Goal: Task Accomplishment & Management: Use online tool/utility

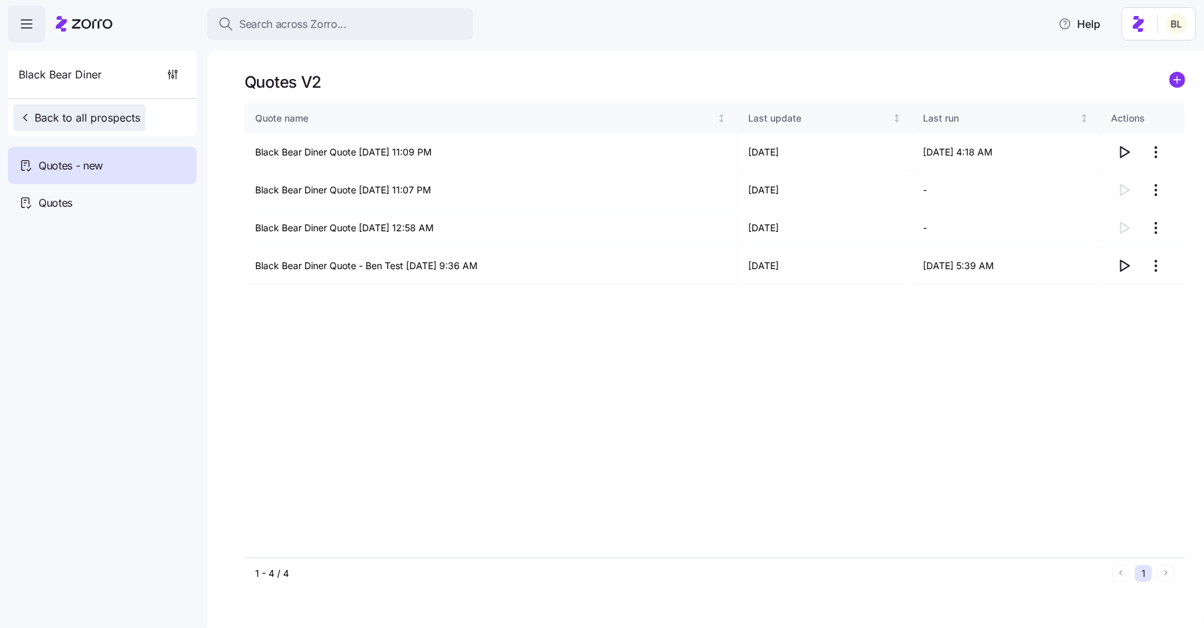
click at [124, 122] on span "Back to all prospects" at bounding box center [80, 118] width 122 height 16
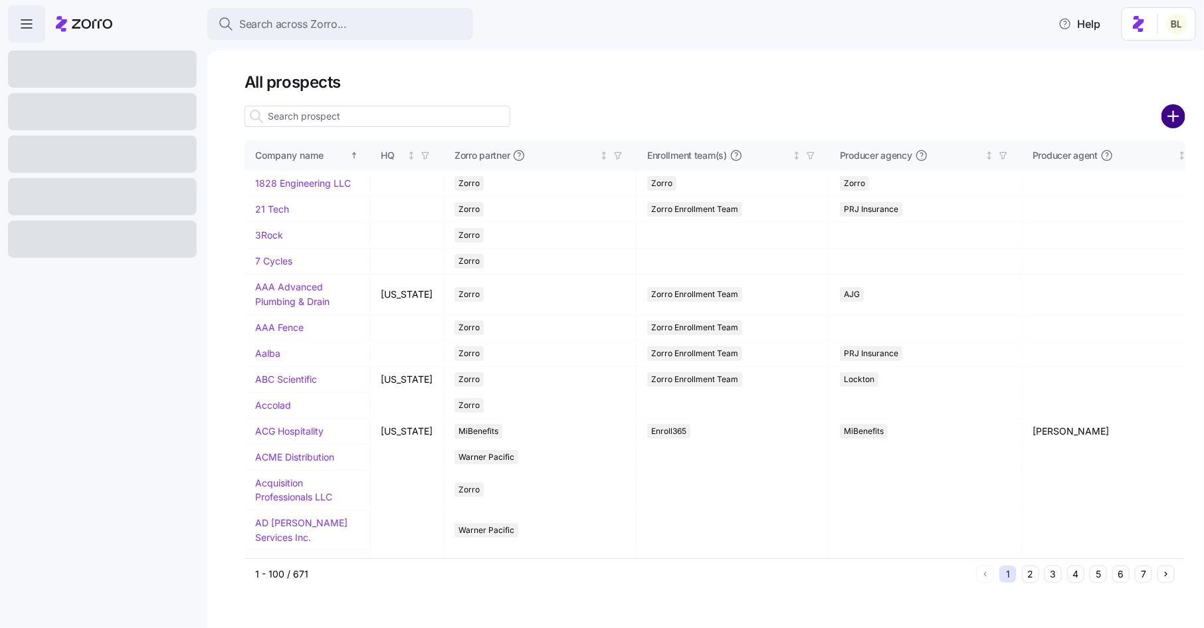
click at [1169, 108] on circle "add icon" at bounding box center [1174, 117] width 22 height 22
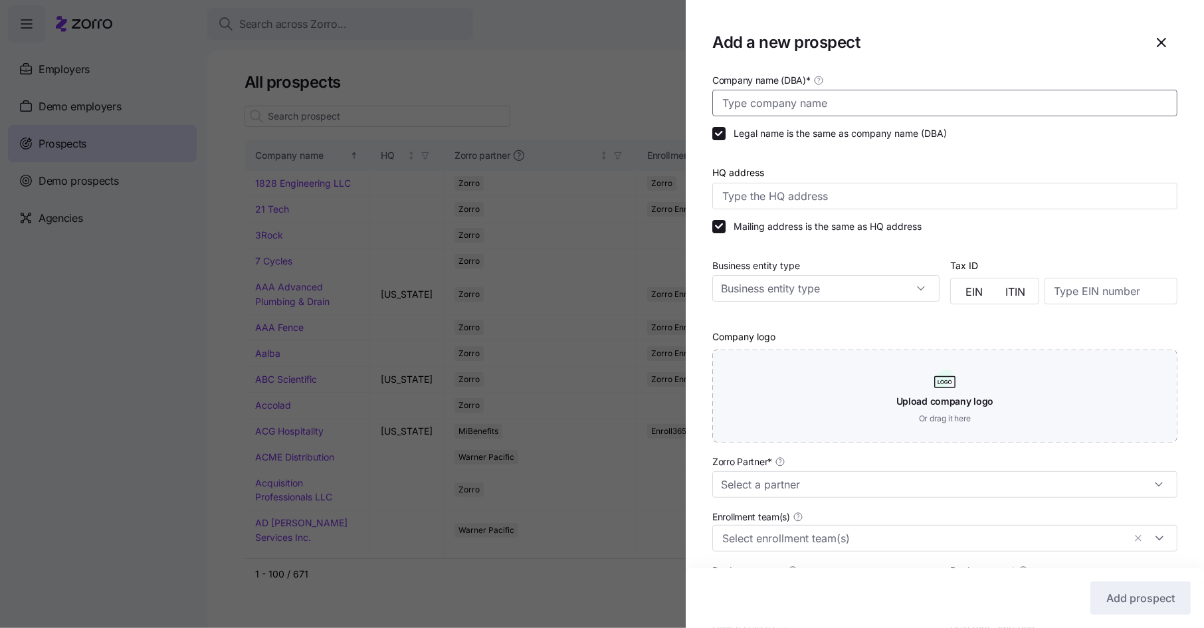
click at [774, 104] on input "Company name (DBA) *" at bounding box center [944, 103] width 465 height 27
paste input "Children’s [GEOGRAPHIC_DATA]"
type input "Children’s [GEOGRAPHIC_DATA]"
click at [775, 196] on input "HQ address" at bounding box center [944, 196] width 465 height 27
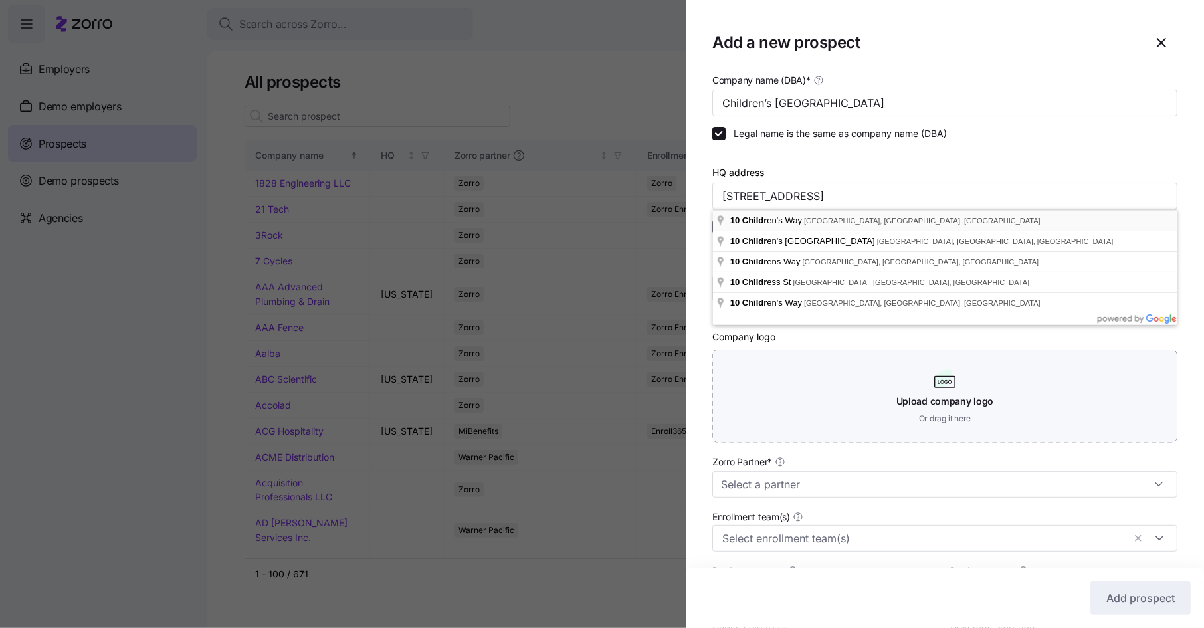
type input "[STREET_ADDRESS]"
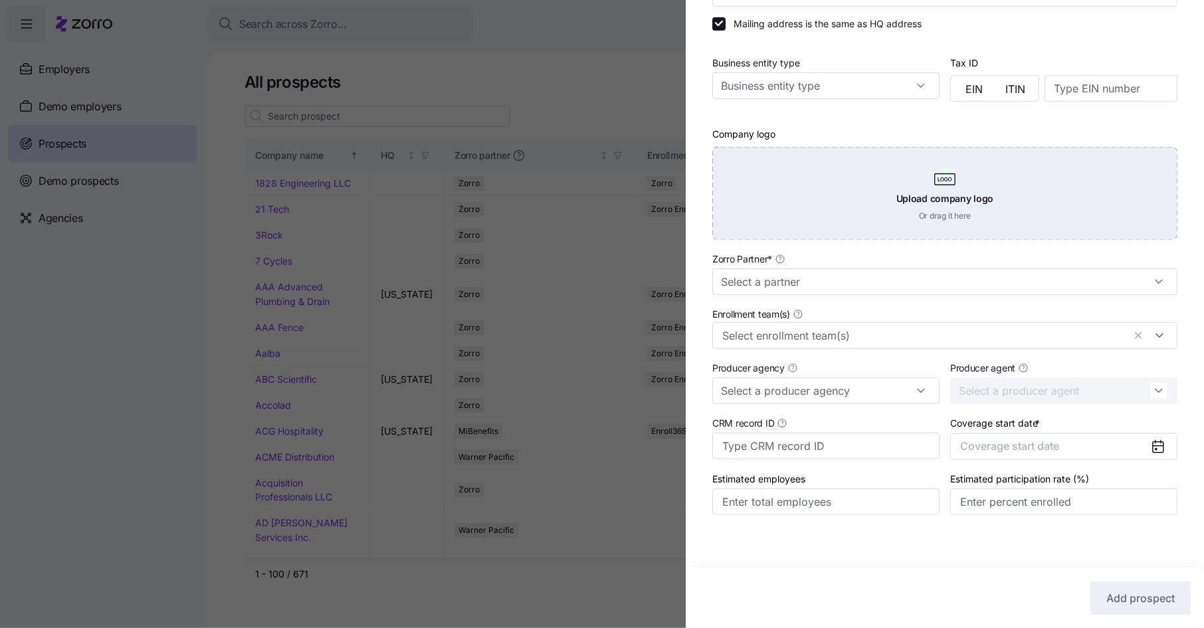
scroll to position [210, 0]
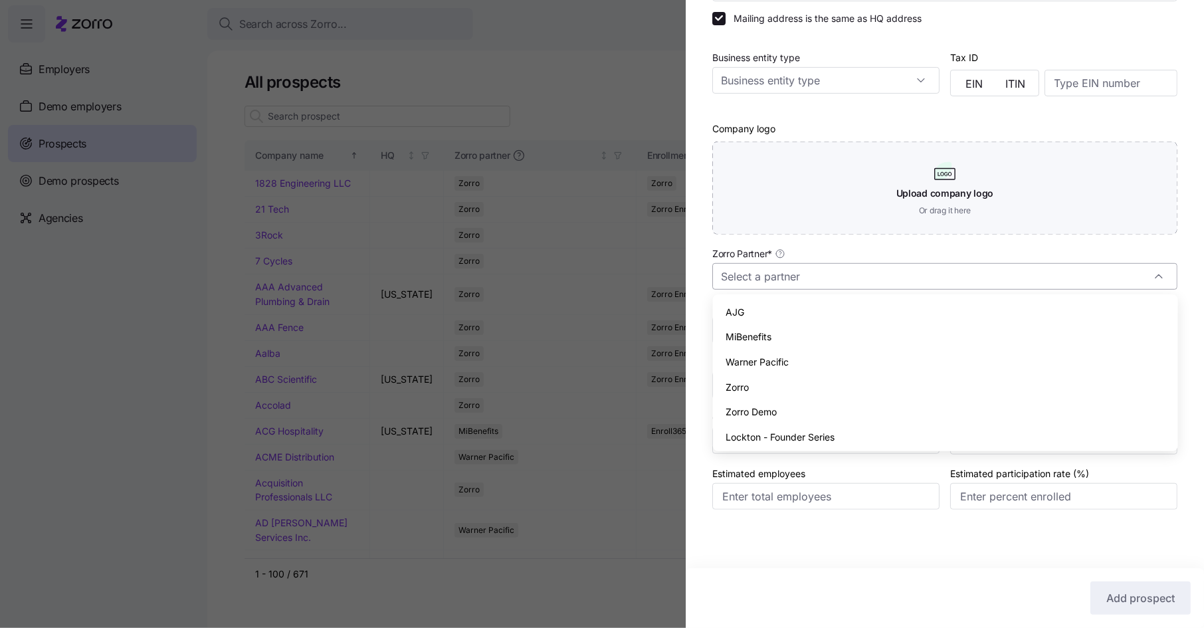
click at [788, 282] on input "Zorro Partner *" at bounding box center [944, 276] width 465 height 27
click at [757, 383] on div "Zorro" at bounding box center [945, 387] width 455 height 25
type input "Zorro"
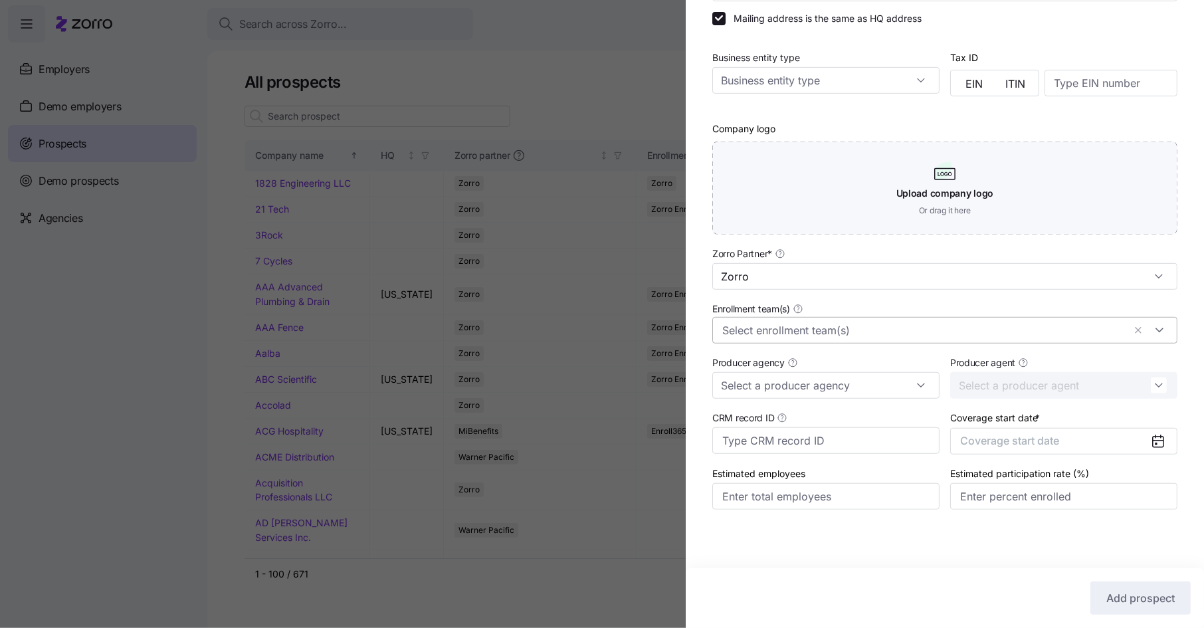
click at [767, 330] on input "Enrollment team(s)" at bounding box center [922, 330] width 401 height 17
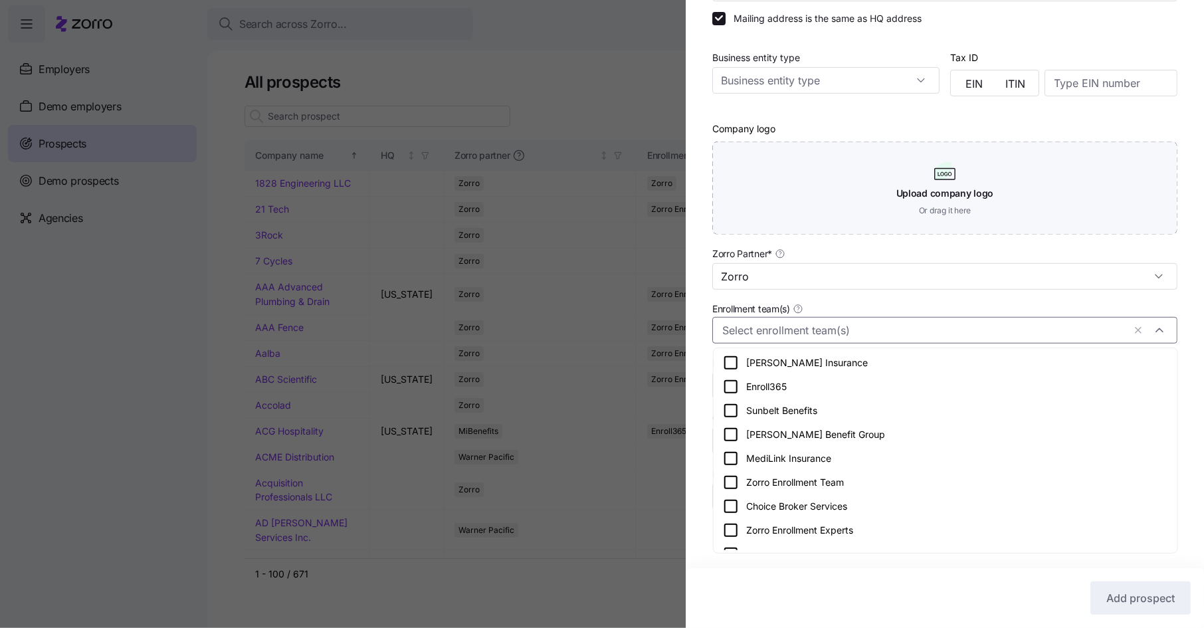
click at [724, 484] on icon at bounding box center [731, 483] width 16 height 16
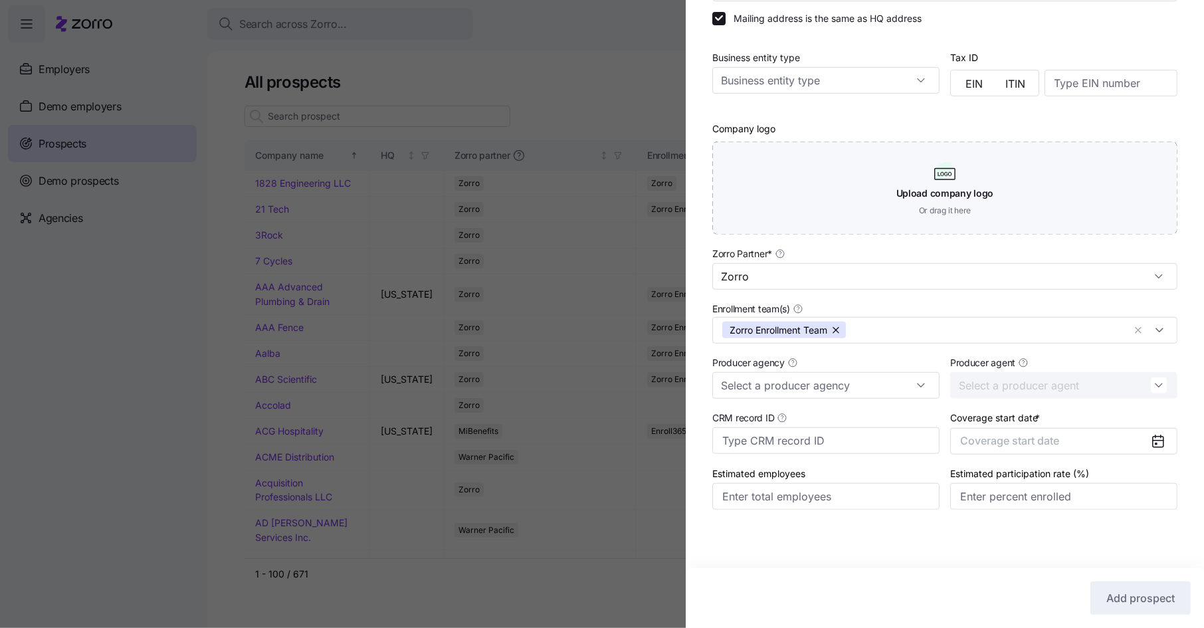
click at [699, 451] on div "Company name (DBA) * Children’s Museum of Pittsburgh Legal name is the same as …" at bounding box center [945, 200] width 518 height 673
click at [769, 389] on input "Producer agency" at bounding box center [825, 385] width 227 height 27
click at [768, 457] on div "AssuredPartners" at bounding box center [826, 468] width 217 height 25
type input "AssuredPartners"
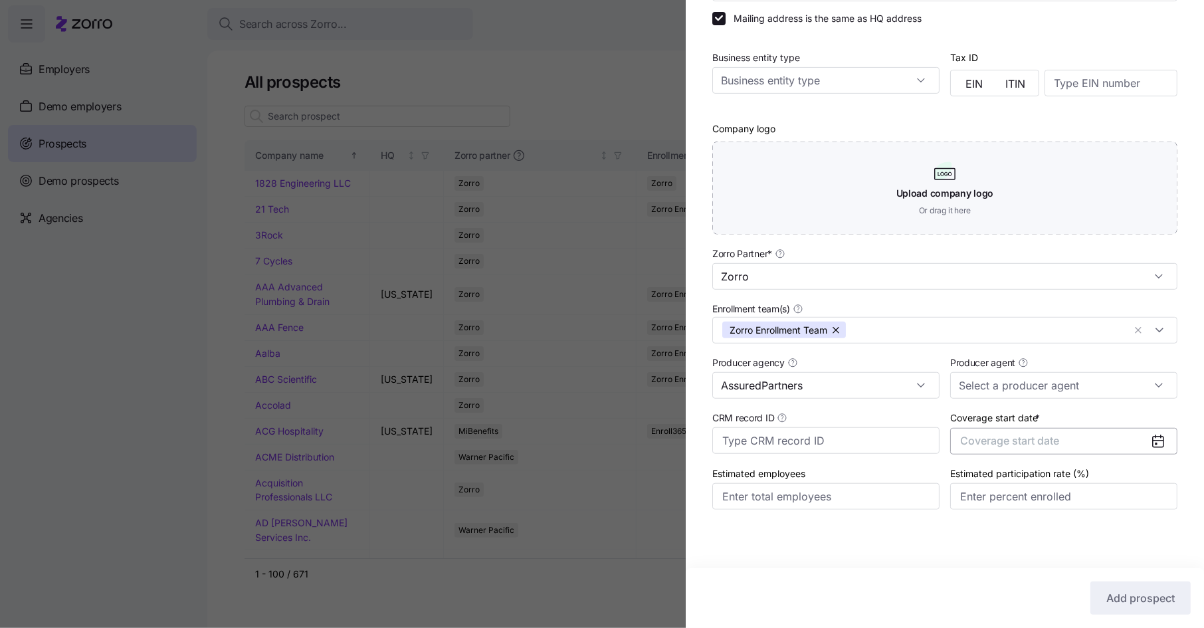
click at [1050, 440] on span "Coverage start date" at bounding box center [1009, 440] width 99 height 13
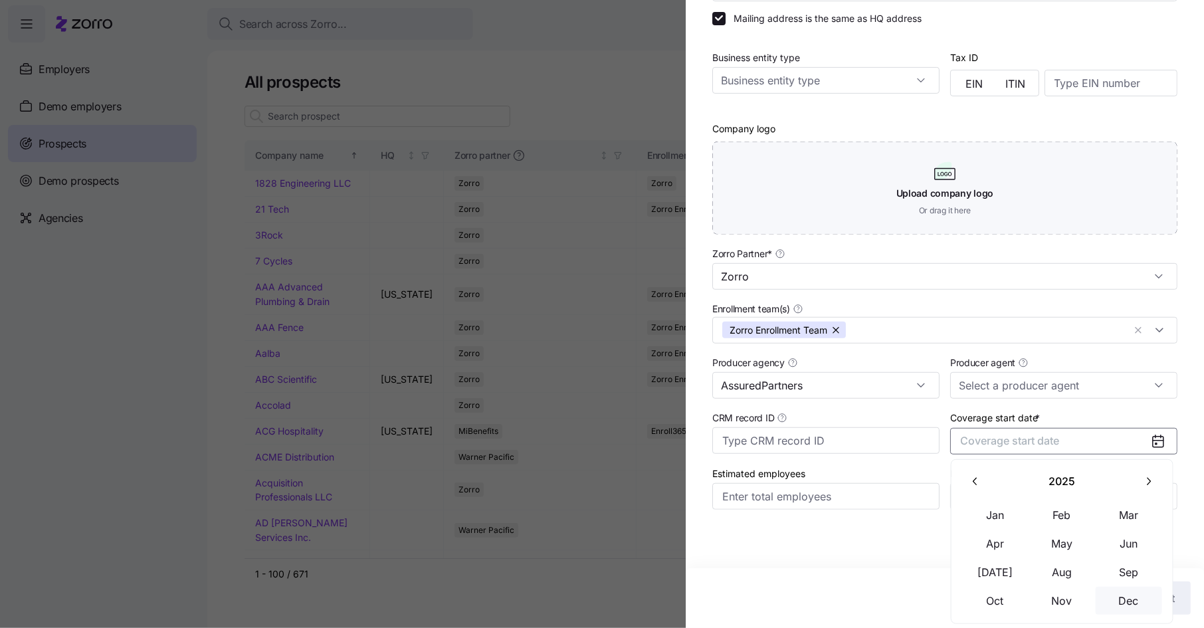
click at [1128, 601] on button "Dec" at bounding box center [1129, 601] width 66 height 28
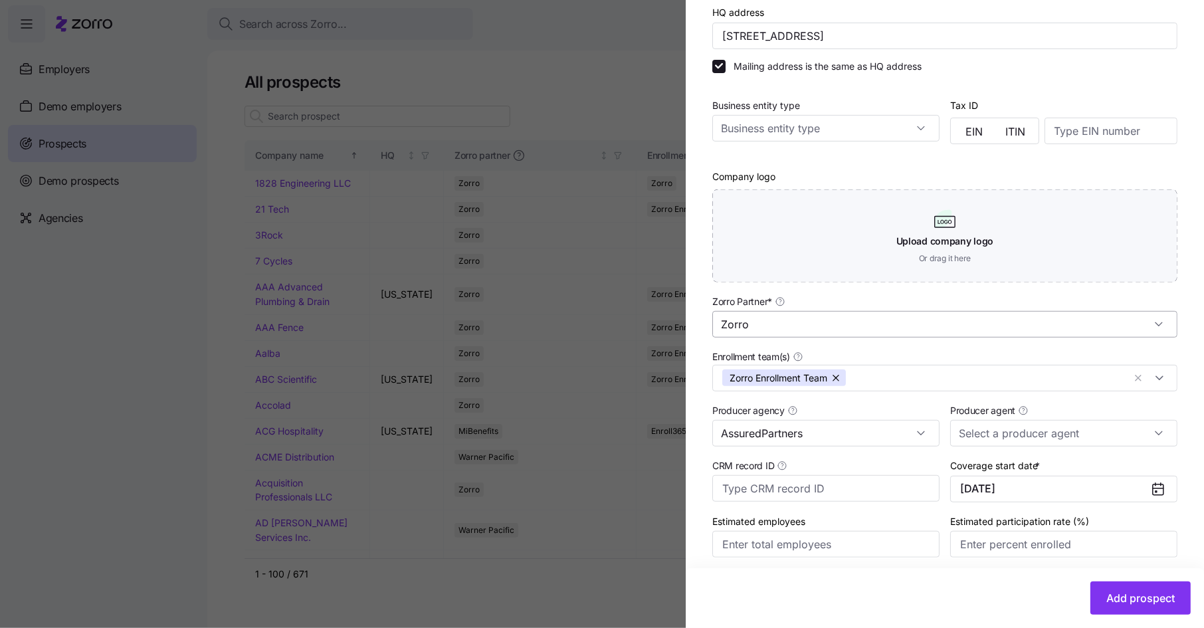
scroll to position [210, 0]
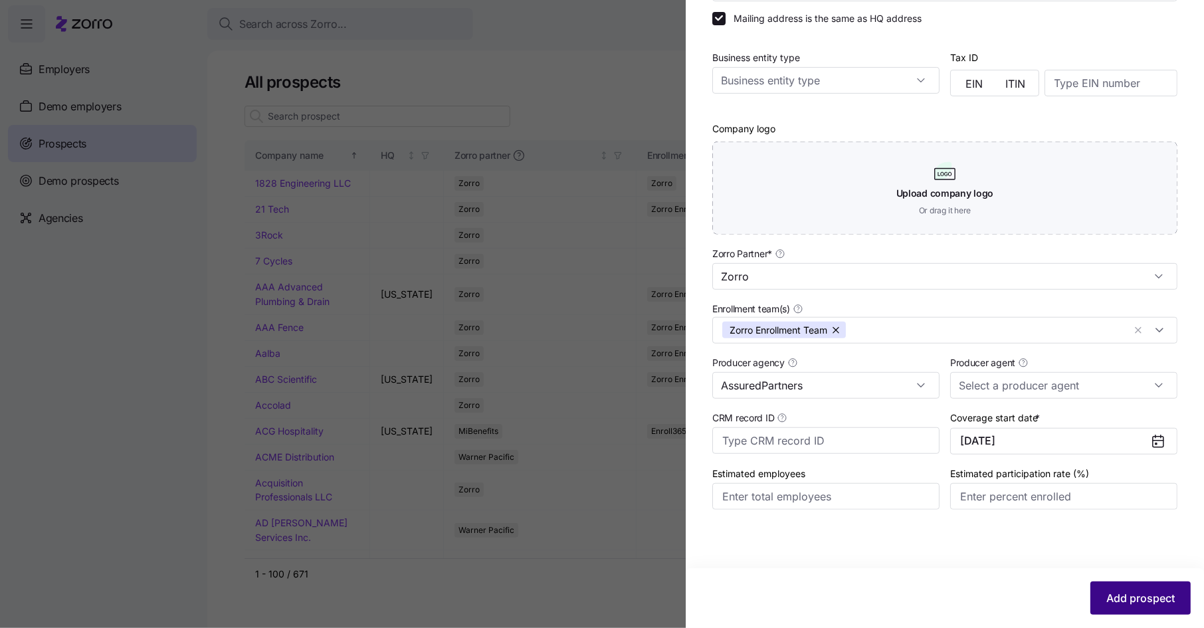
click at [1127, 596] on span "Add prospect" at bounding box center [1141, 598] width 68 height 16
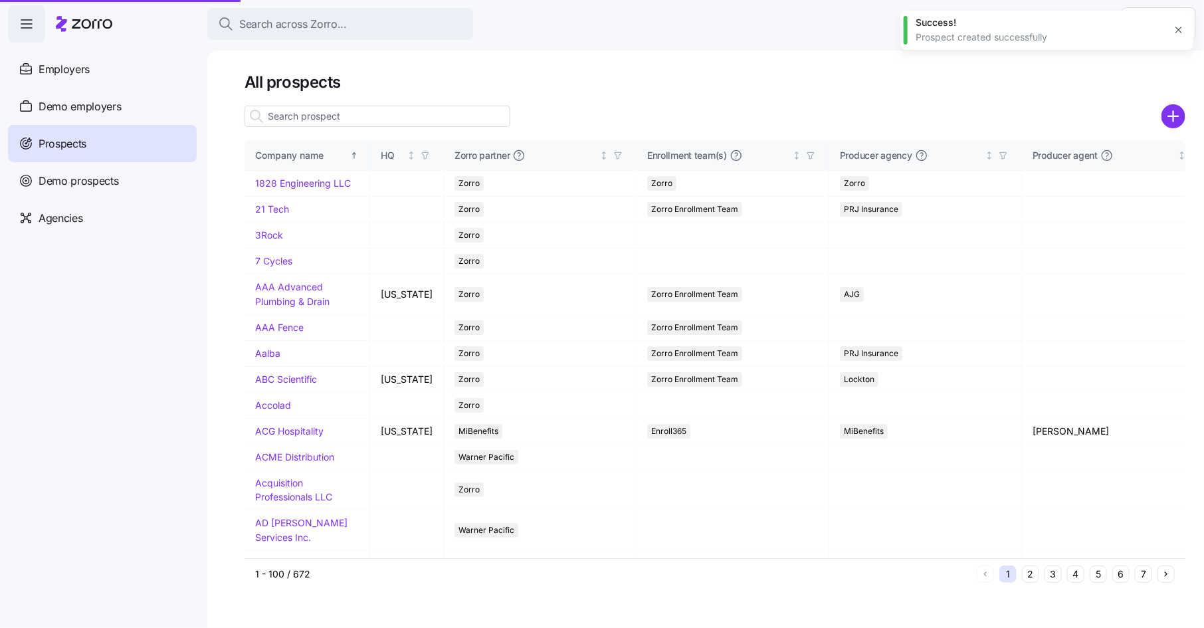
click at [377, 120] on input at bounding box center [378, 116] width 266 height 21
click at [374, 120] on input at bounding box center [378, 116] width 266 height 21
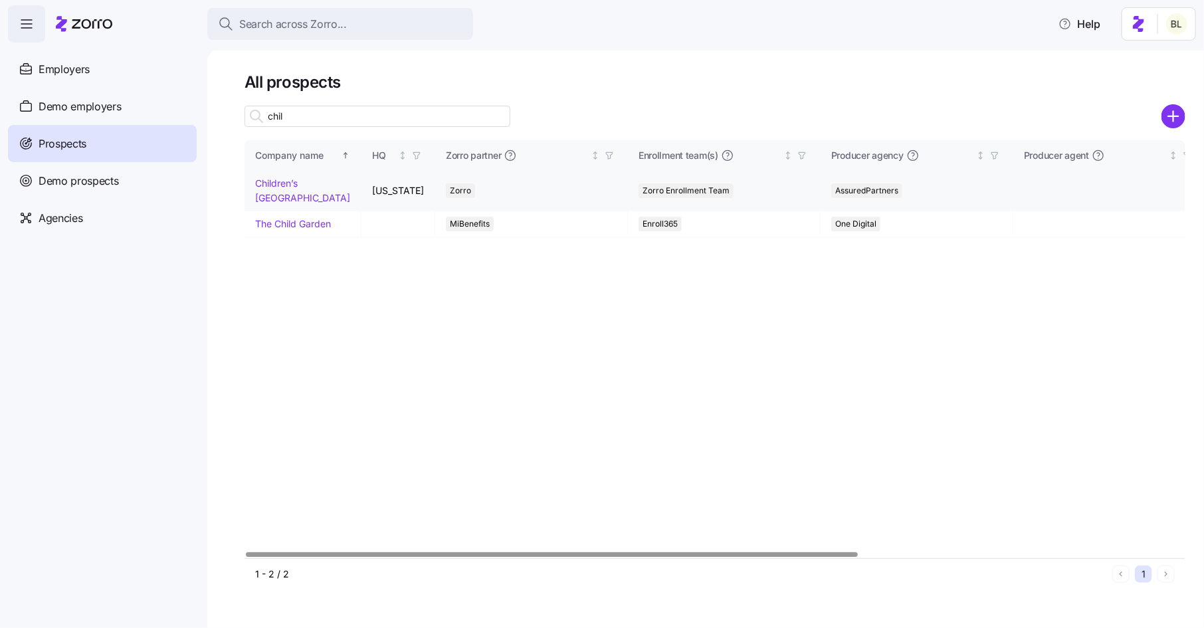
type input "chil"
click at [291, 196] on link "Children’s [GEOGRAPHIC_DATA]" at bounding box center [302, 190] width 95 height 26
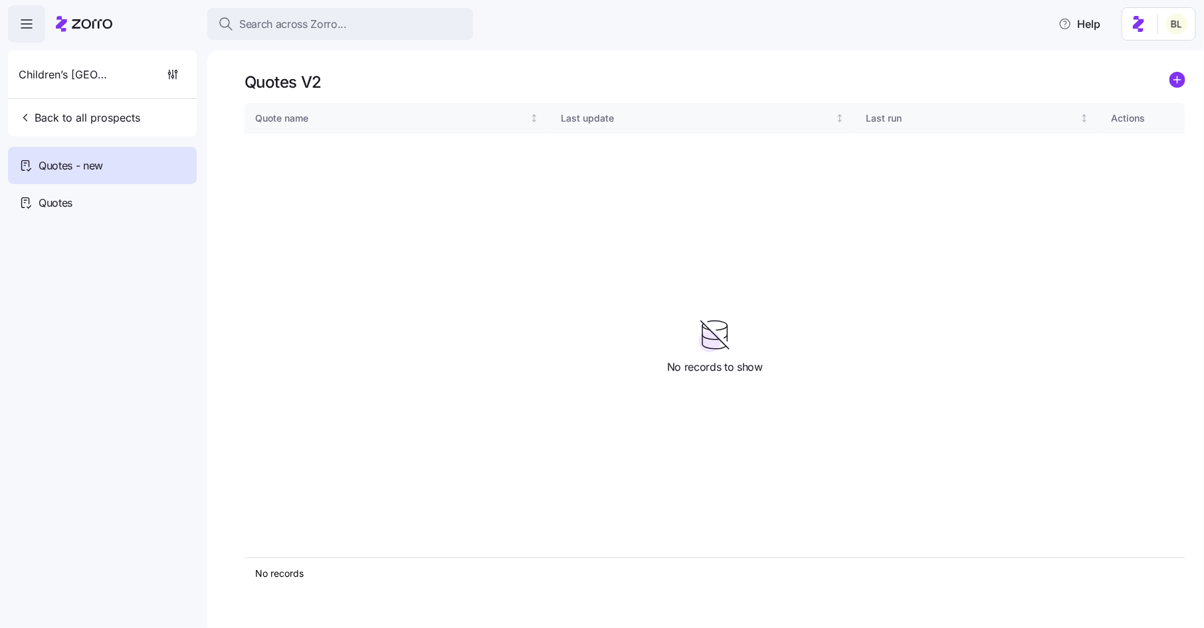
click at [1180, 80] on icon "add icon" at bounding box center [1177, 80] width 7 height 0
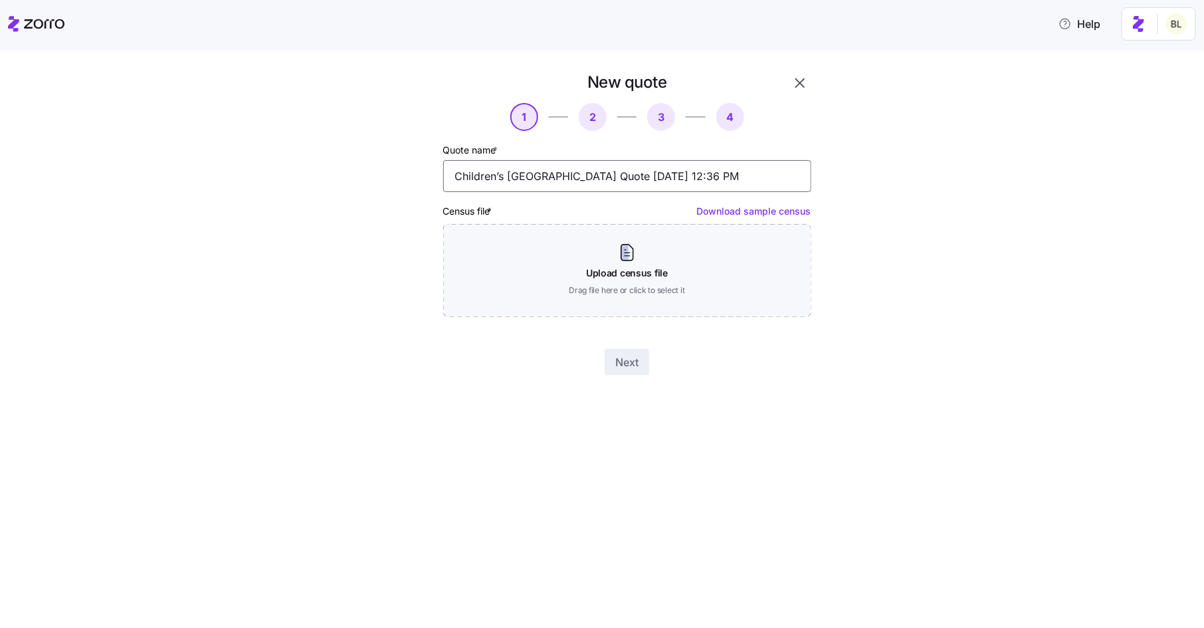
click at [625, 177] on input "Children’s [GEOGRAPHIC_DATA] Quote [DATE] 12:36 PM" at bounding box center [627, 176] width 368 height 32
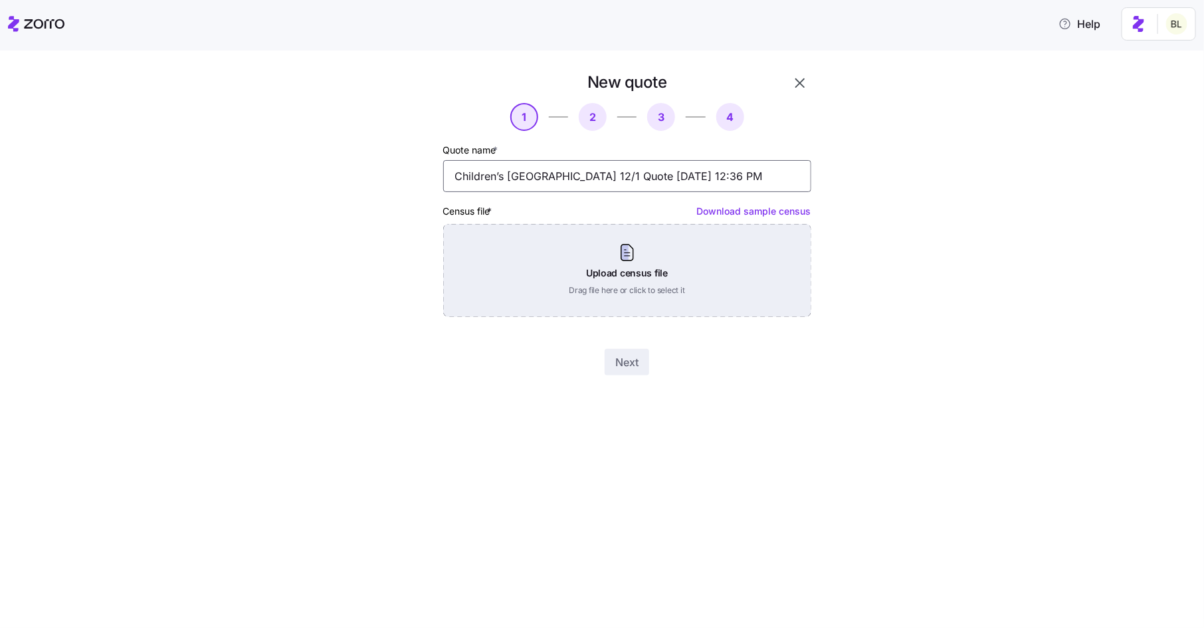
type input "Children’s [GEOGRAPHIC_DATA] 12/1 Quote [DATE] 12:36 PM"
click at [625, 258] on div "Upload census file Drag file here or click to select it" at bounding box center [627, 270] width 368 height 93
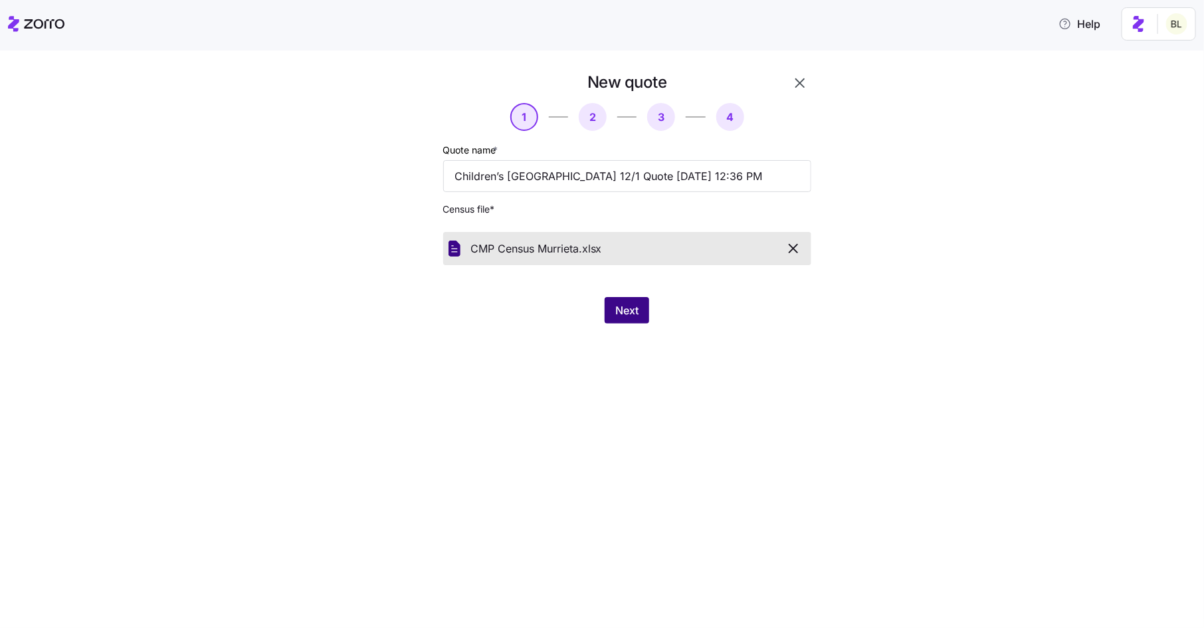
click at [621, 303] on span "Next" at bounding box center [626, 310] width 23 height 16
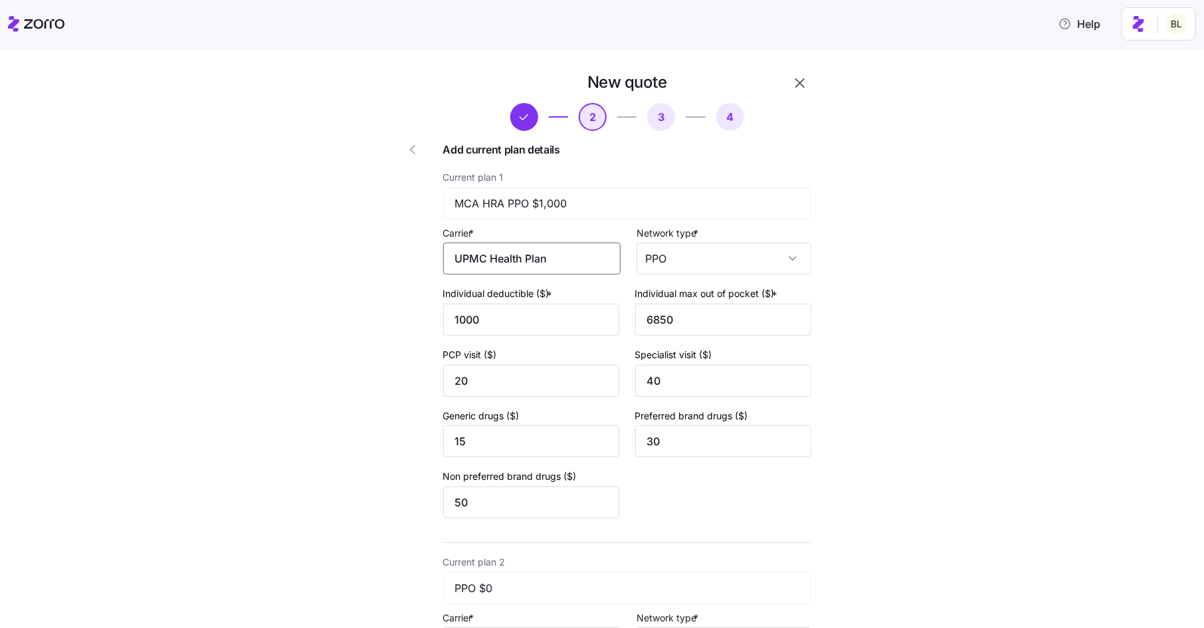
click at [568, 262] on input "UPMC Health Plan" at bounding box center [531, 259] width 177 height 32
drag, startPoint x: 568, startPoint y: 262, endPoint x: 435, endPoint y: 251, distance: 132.7
click at [435, 251] on div "New quote 2 3 4 Add current plan details Current plan 1 MCA HRA PPO $1,000 Carr…" at bounding box center [589, 528] width 455 height 925
click at [482, 300] on span "UPMC" at bounding box center [481, 298] width 32 height 17
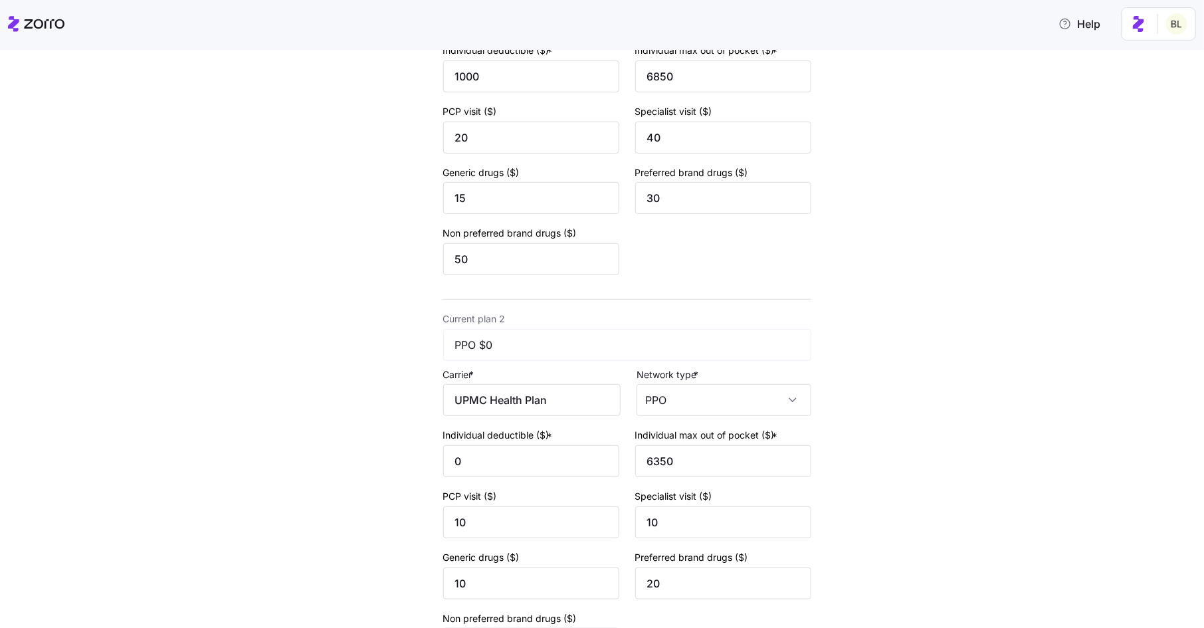
scroll to position [257, 0]
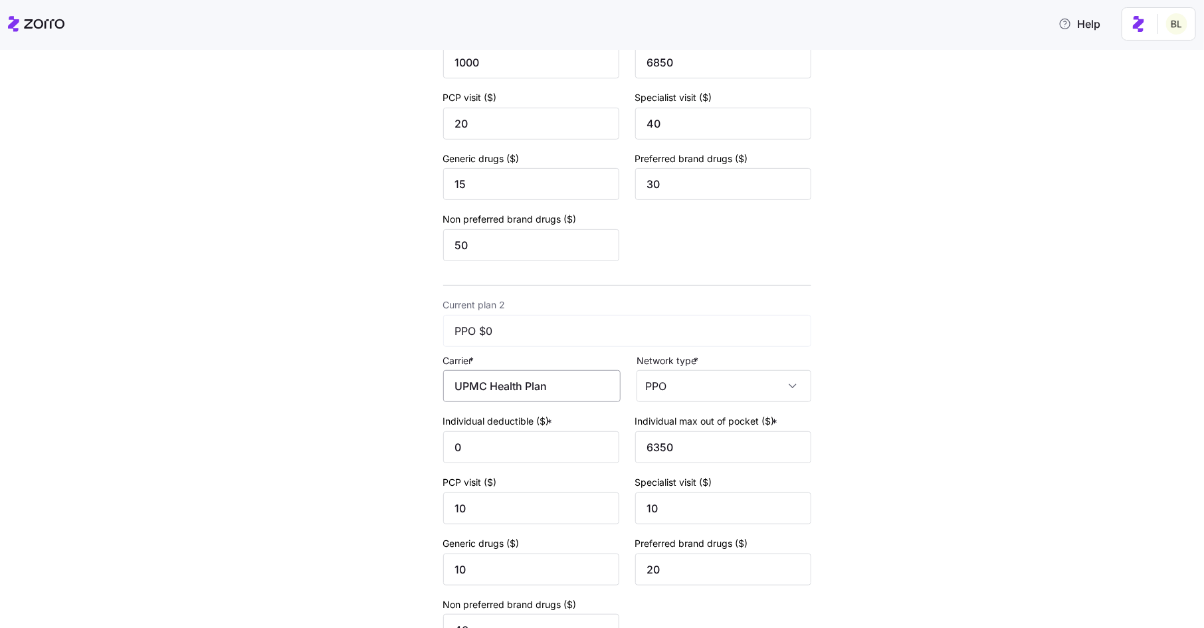
type input "UPMC"
click at [561, 391] on input "UPMC Health Plan" at bounding box center [531, 386] width 177 height 32
click at [540, 423] on div "UPMC" at bounding box center [537, 428] width 165 height 30
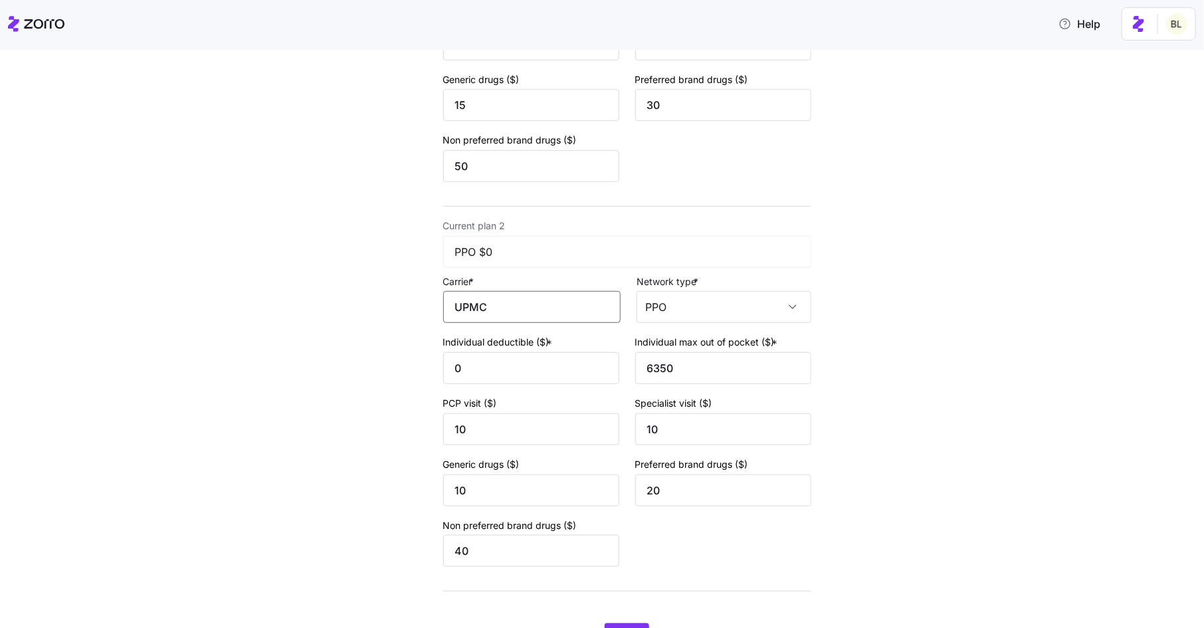
scroll to position [409, 0]
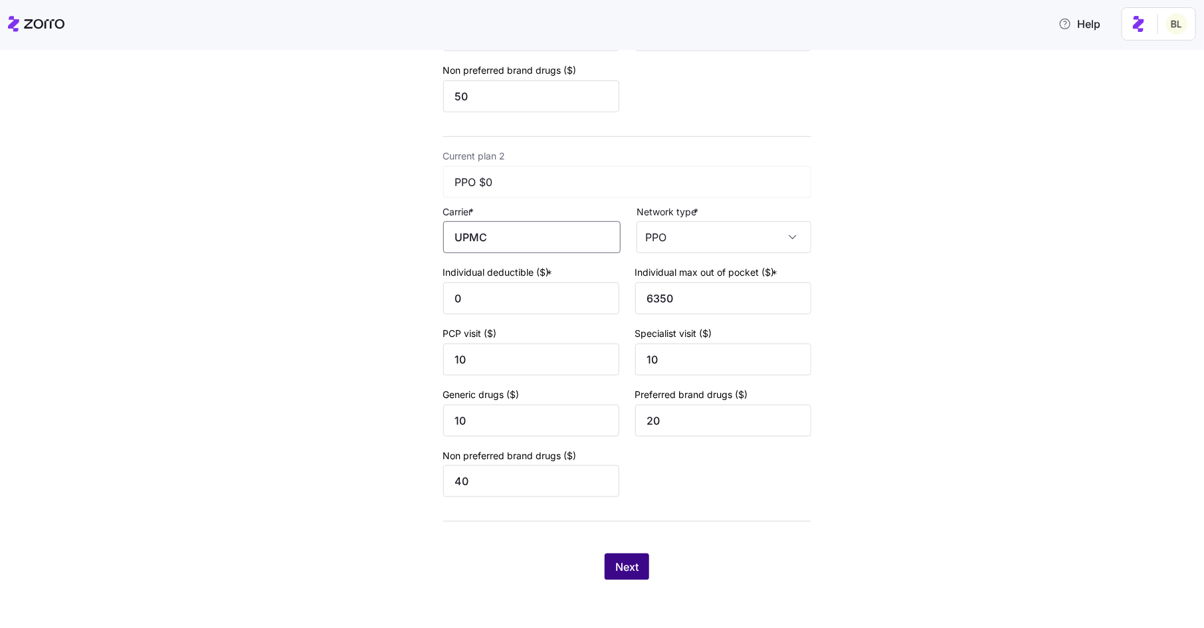
type input "UPMC"
click at [633, 568] on span "Next" at bounding box center [626, 567] width 23 height 16
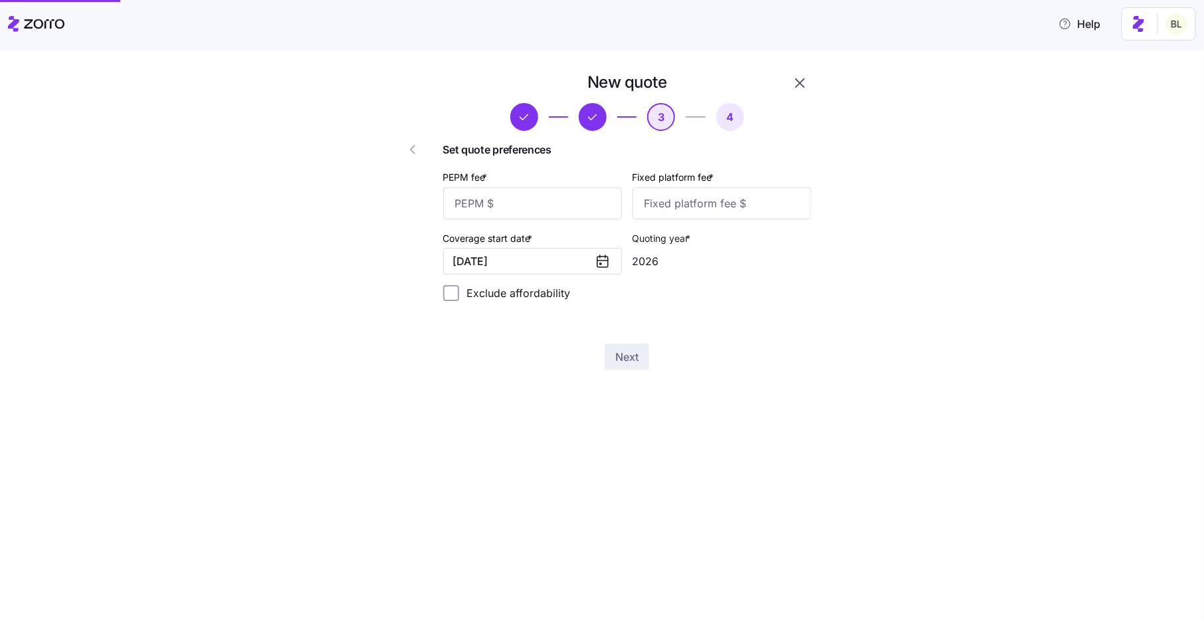
scroll to position [0, 0]
click at [564, 211] on input "PEPM fee *" at bounding box center [532, 203] width 179 height 32
type input "50"
type input "100"
click at [604, 261] on icon at bounding box center [602, 261] width 11 height 0
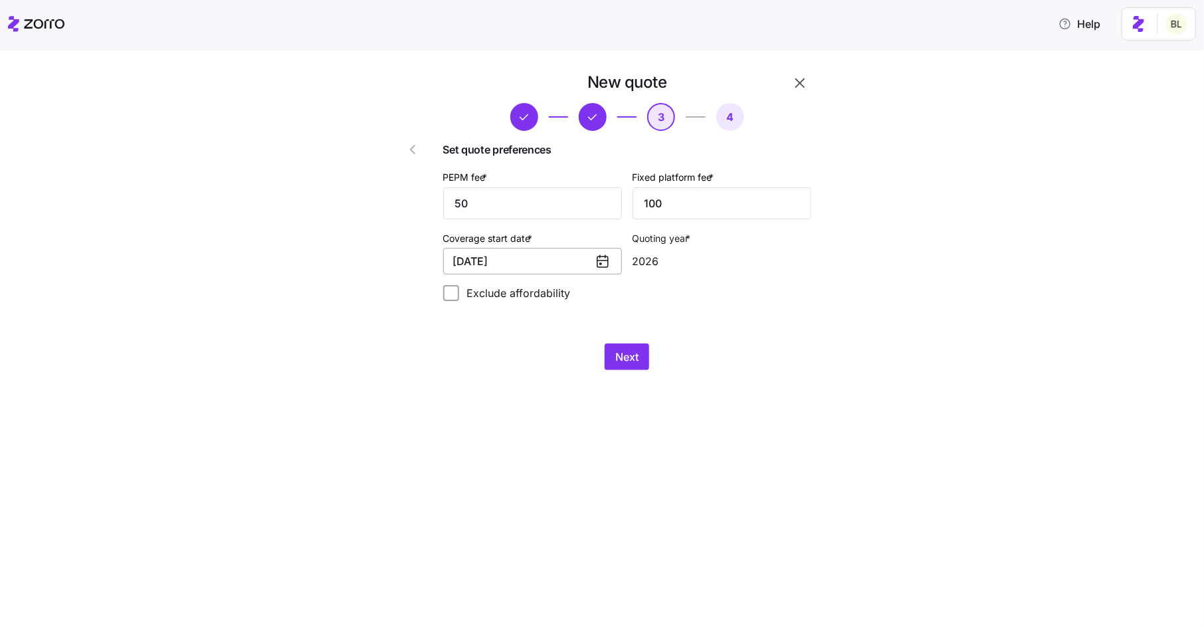
click at [552, 265] on button "[DATE]" at bounding box center [532, 261] width 179 height 27
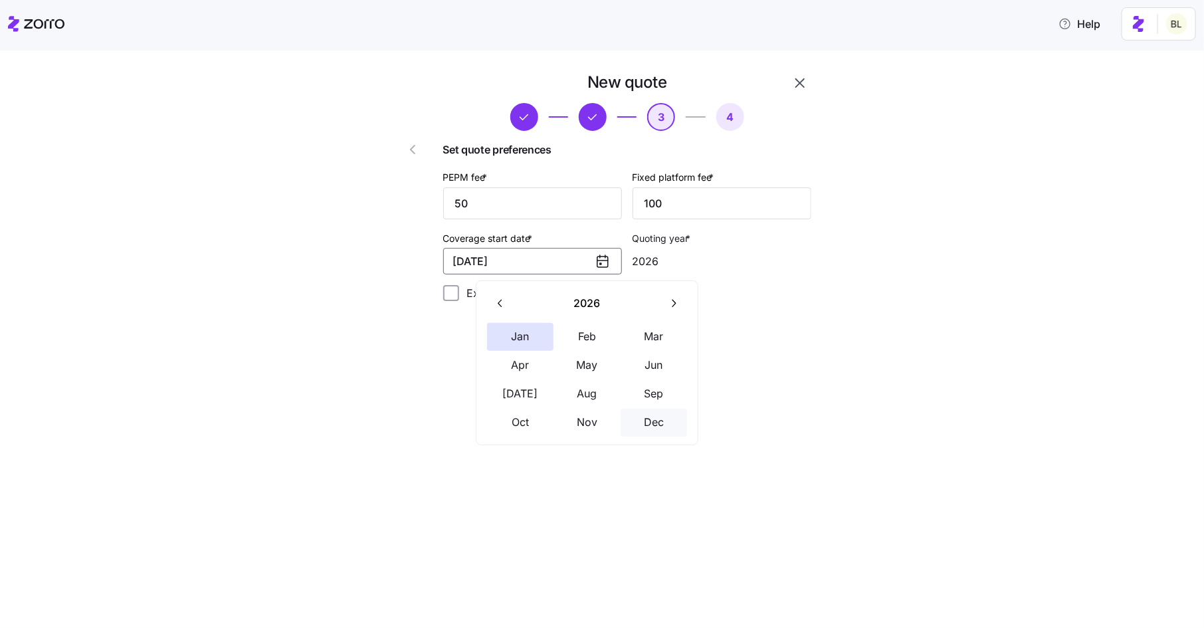
click at [644, 419] on button "Dec" at bounding box center [654, 423] width 66 height 28
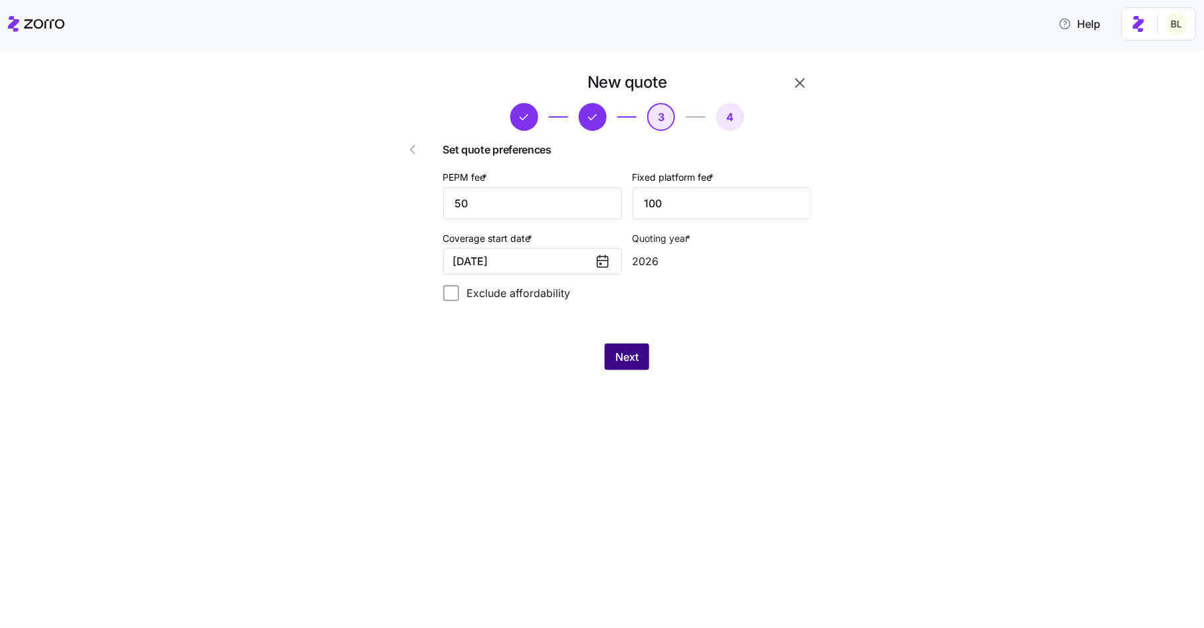
click at [631, 360] on span "Next" at bounding box center [626, 357] width 23 height 16
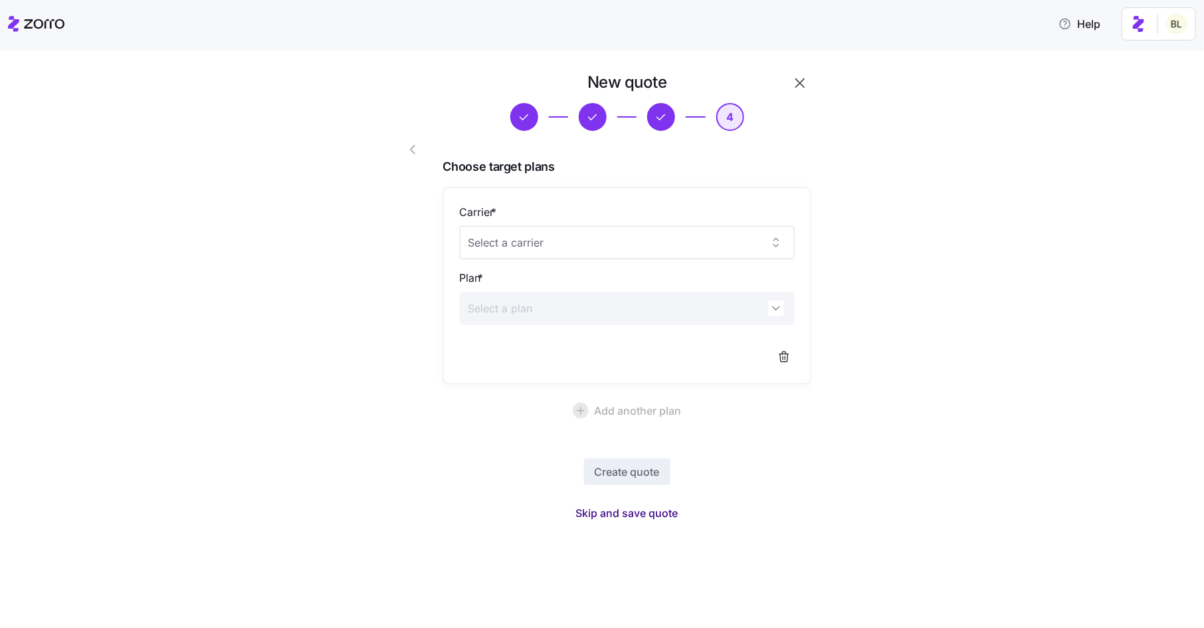
click at [663, 511] on span "Skip and save quote" at bounding box center [627, 513] width 102 height 16
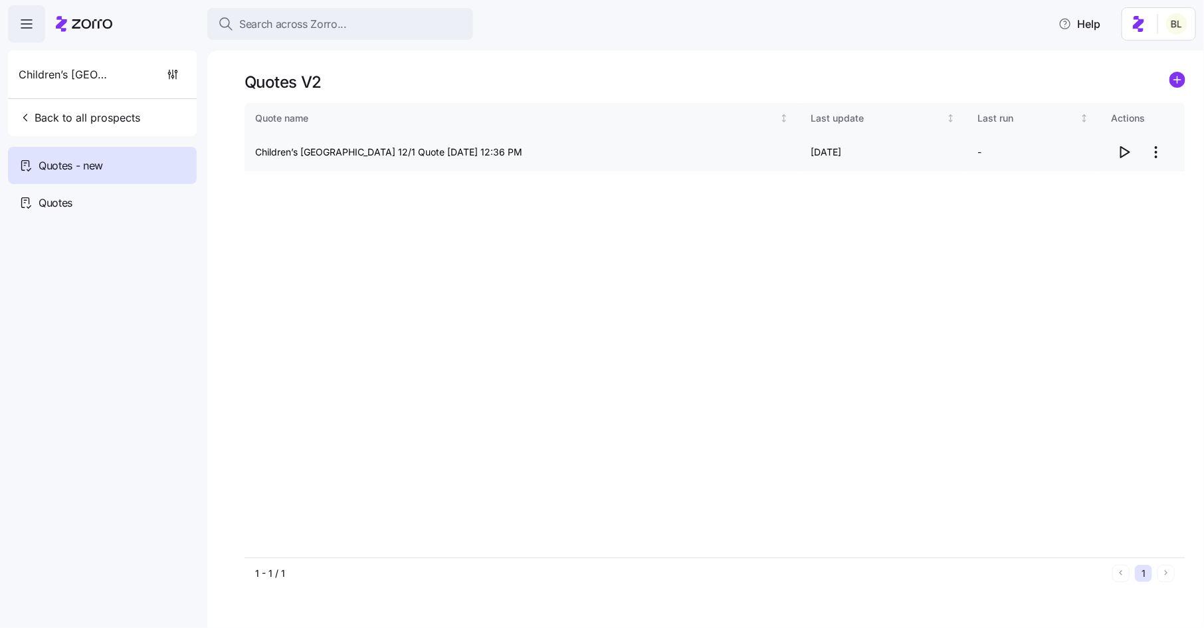
click at [1130, 152] on icon "button" at bounding box center [1125, 152] width 16 height 16
click at [1181, 78] on circle "add icon" at bounding box center [1177, 79] width 15 height 15
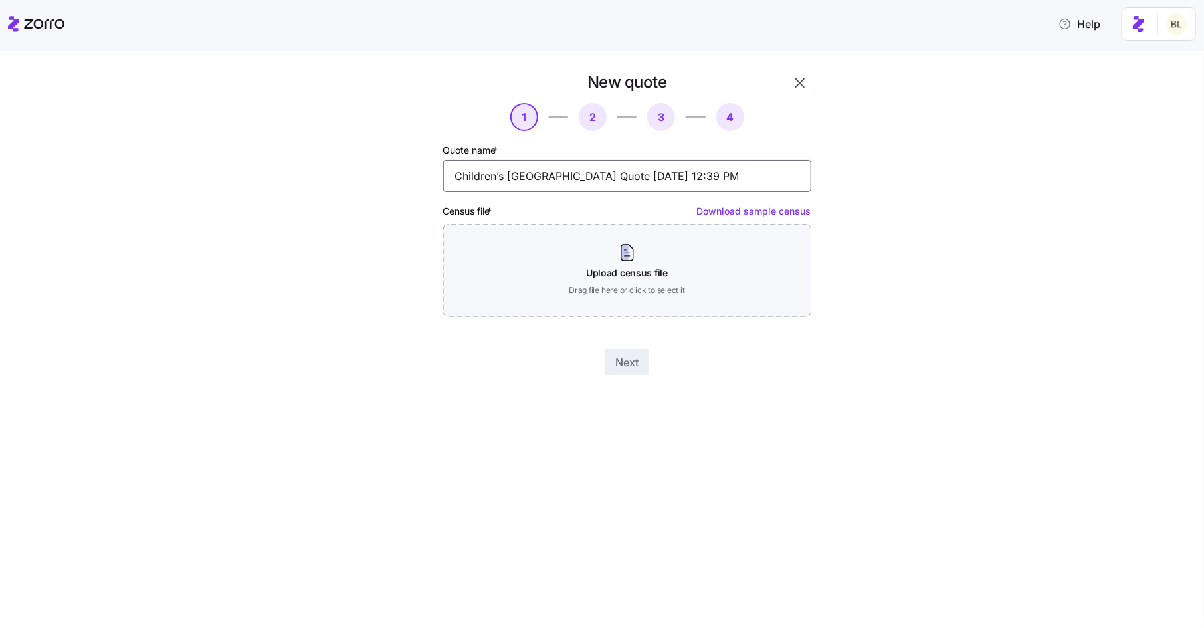
click at [622, 182] on input "Children’s [GEOGRAPHIC_DATA] Quote [DATE] 12:39 PM" at bounding box center [627, 176] width 368 height 32
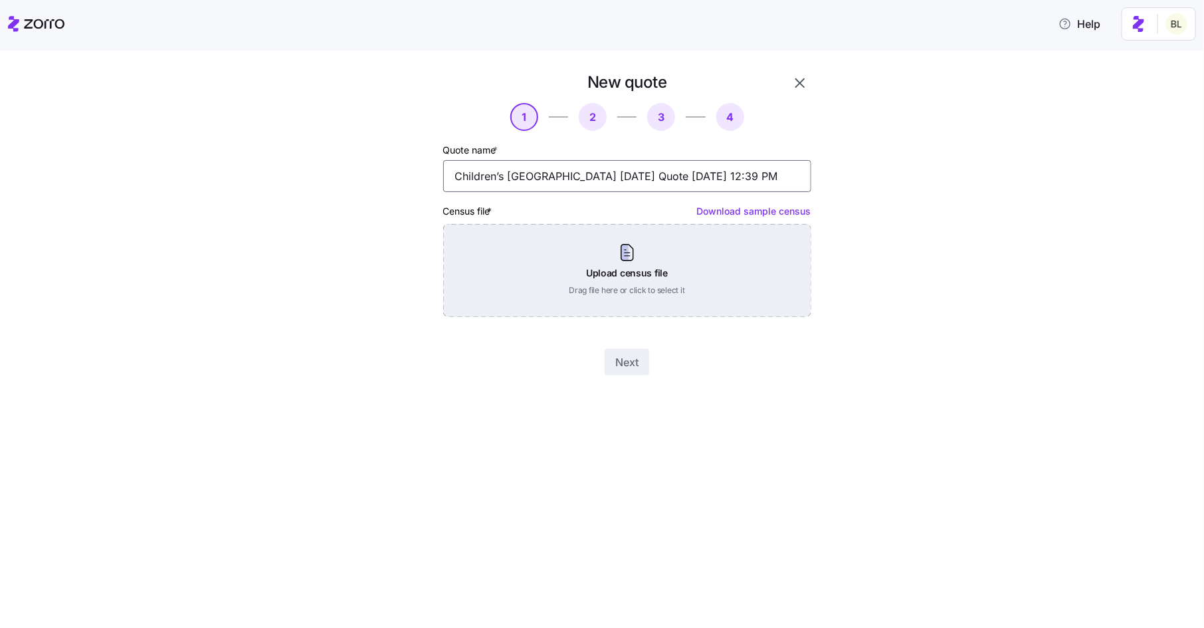
type input "Children’s [GEOGRAPHIC_DATA] [DATE] Quote [DATE] 12:39 PM"
click at [627, 255] on div "Upload census file Drag file here or click to select it" at bounding box center [627, 270] width 368 height 93
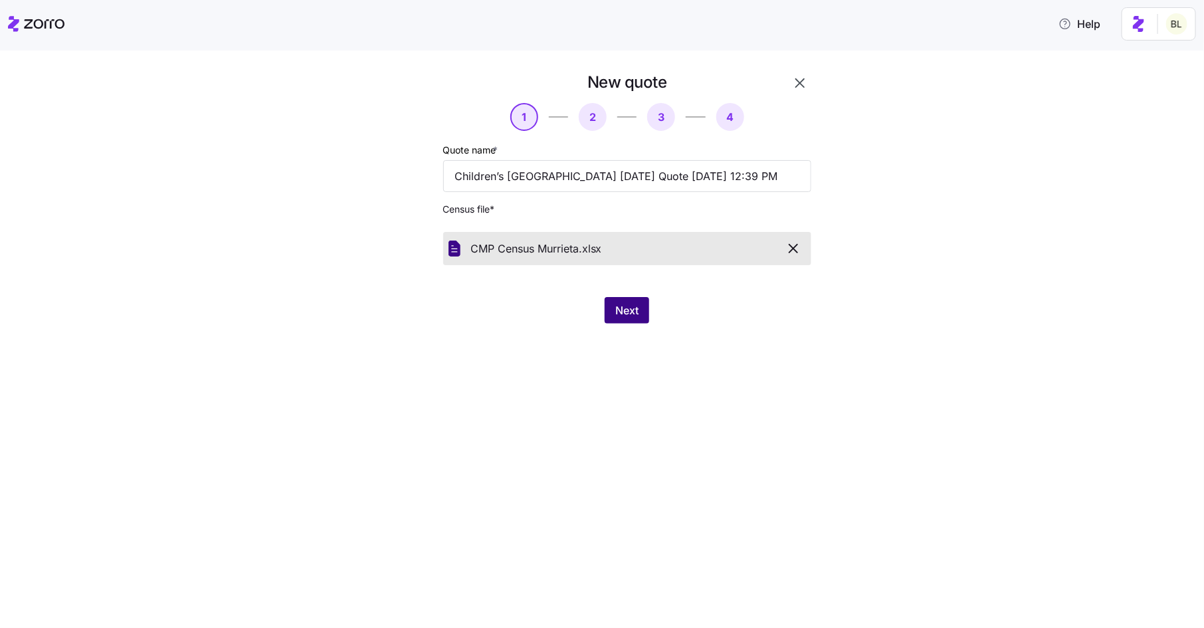
click at [631, 300] on button "Next" at bounding box center [627, 310] width 45 height 27
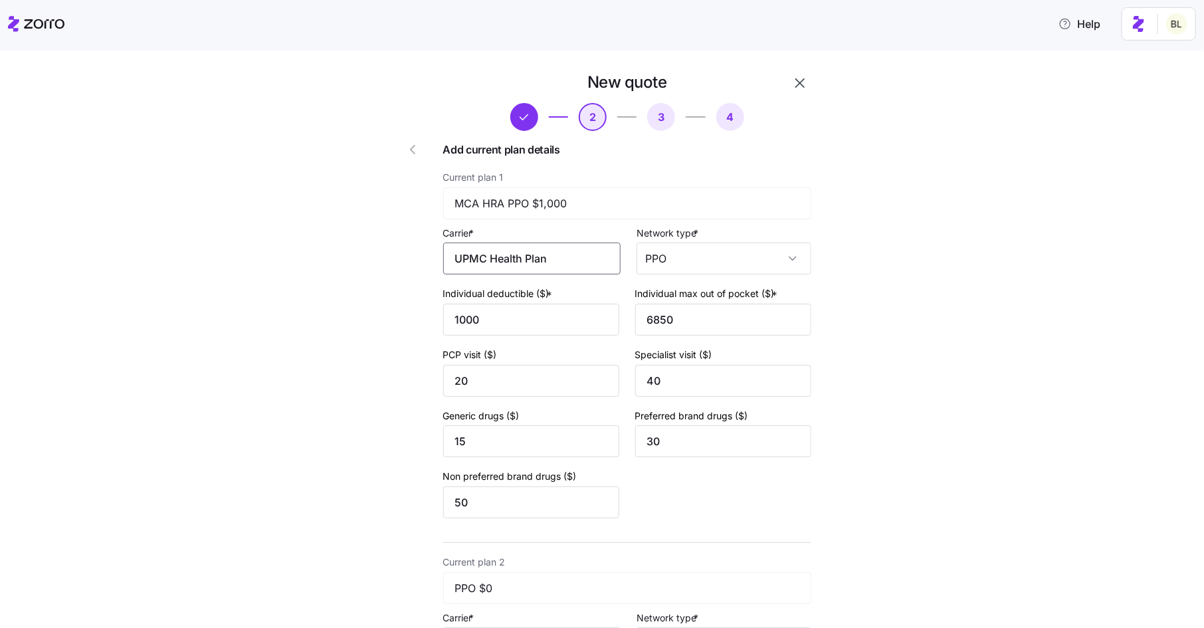
drag, startPoint x: 494, startPoint y: 258, endPoint x: 619, endPoint y: 288, distance: 128.0
click at [618, 288] on div "Current plan 1 MCA HRA PPO $1,000 Carrier * UPMC Health Plan Network type * PPO…" at bounding box center [627, 346] width 368 height 355
click at [577, 294] on div "UPMC" at bounding box center [537, 299] width 165 height 30
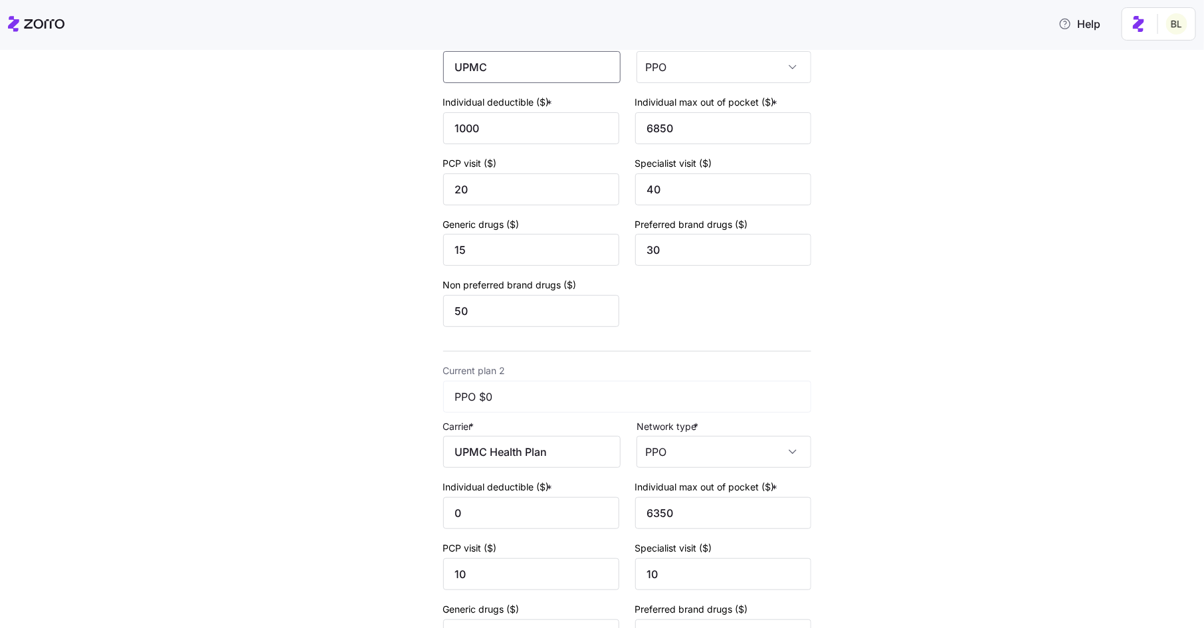
scroll to position [217, 0]
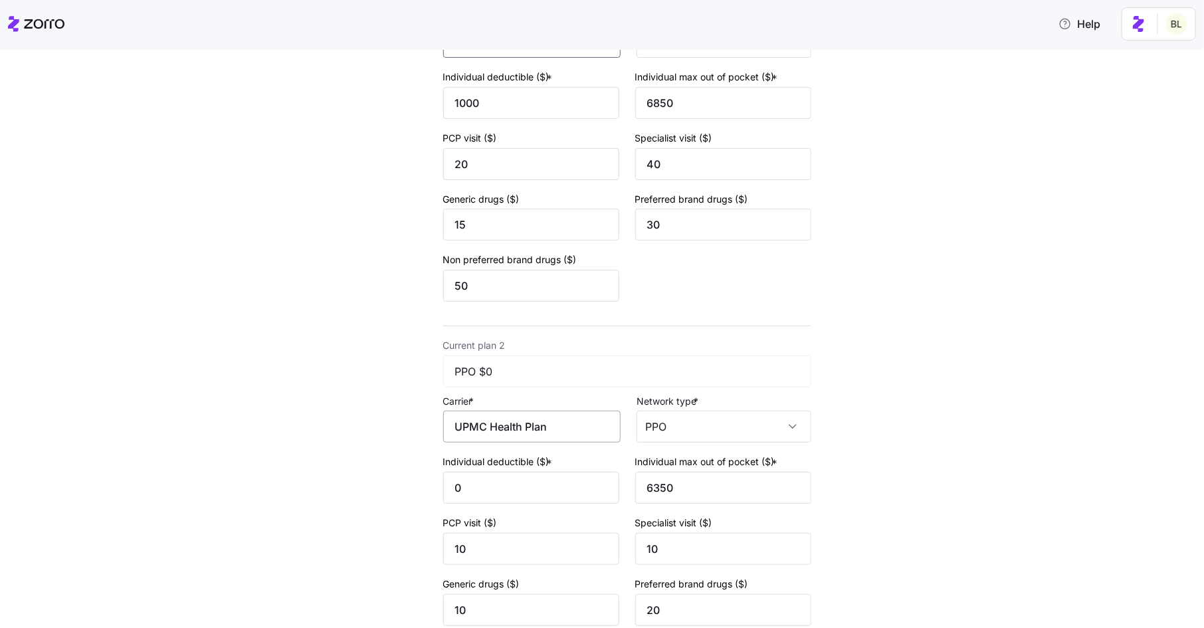
type input "UPMC"
drag, startPoint x: 494, startPoint y: 433, endPoint x: 581, endPoint y: 443, distance: 87.6
click at [581, 443] on input "UPMC Health Plan" at bounding box center [531, 427] width 177 height 32
click at [548, 474] on div "UPMC" at bounding box center [537, 469] width 165 height 30
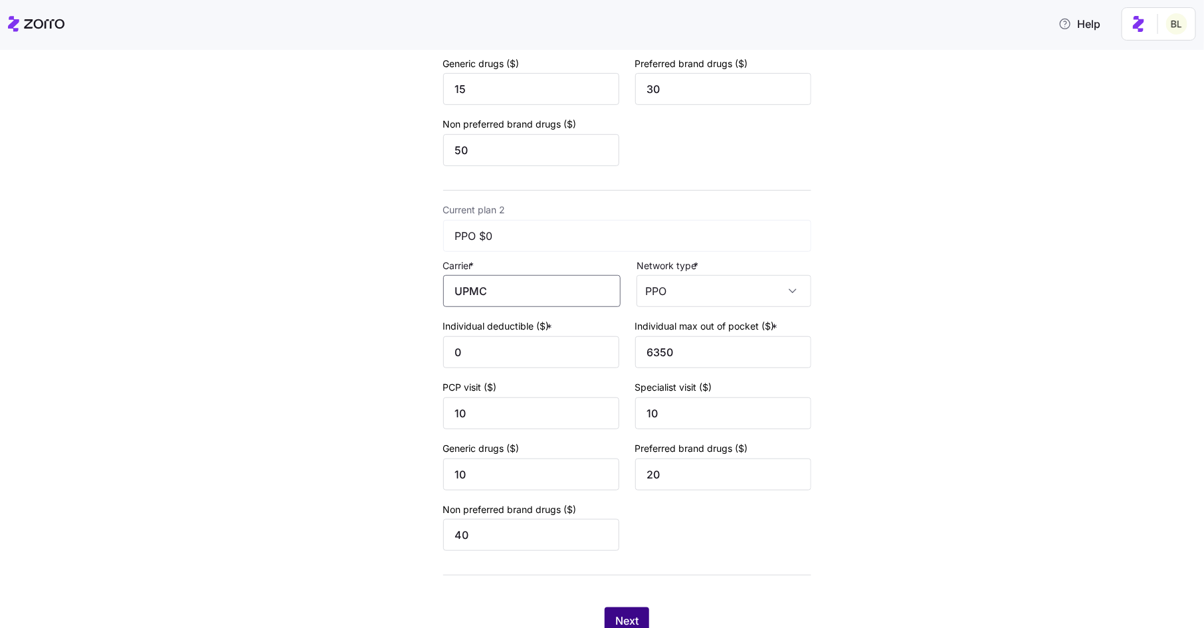
type input "UPMC"
click at [623, 615] on button "Next" at bounding box center [627, 620] width 45 height 27
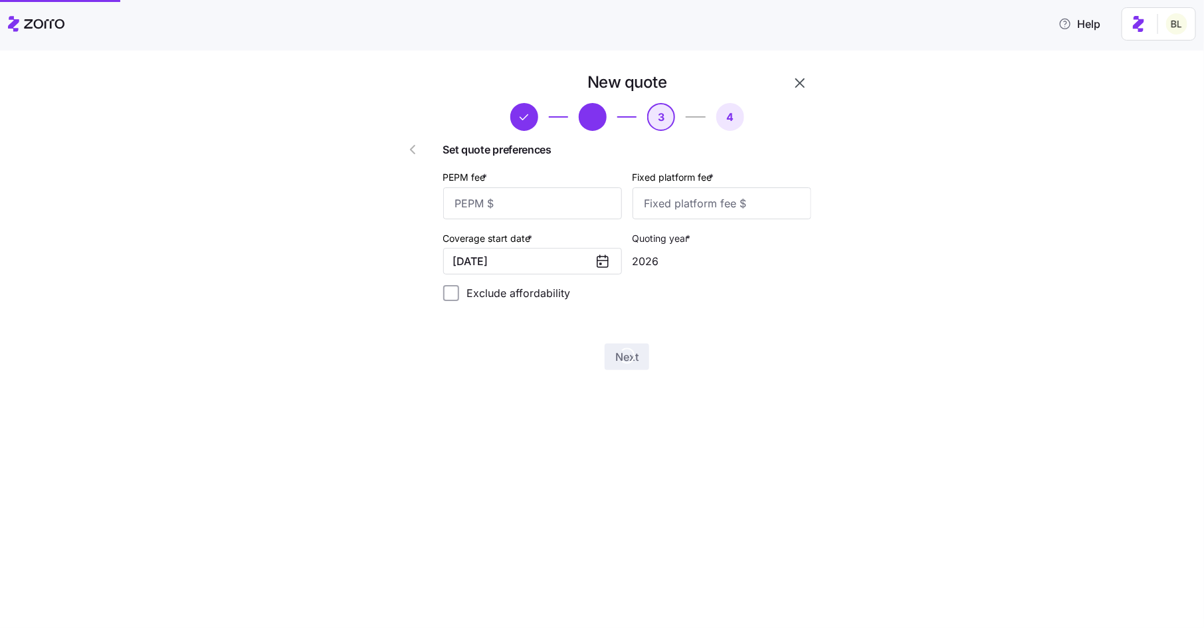
scroll to position [0, 0]
click at [554, 205] on input "PEPM fee *" at bounding box center [532, 203] width 179 height 32
type input "50"
type input "100"
click at [628, 361] on span "Next" at bounding box center [626, 357] width 23 height 16
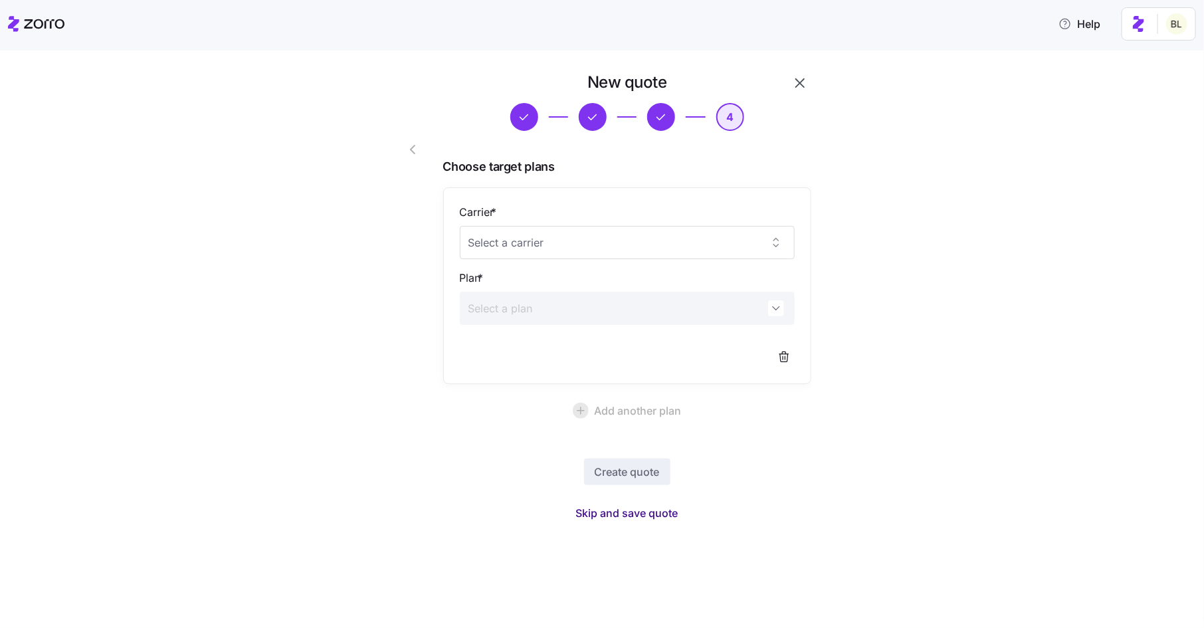
click at [628, 510] on span "Skip and save quote" at bounding box center [627, 513] width 102 height 16
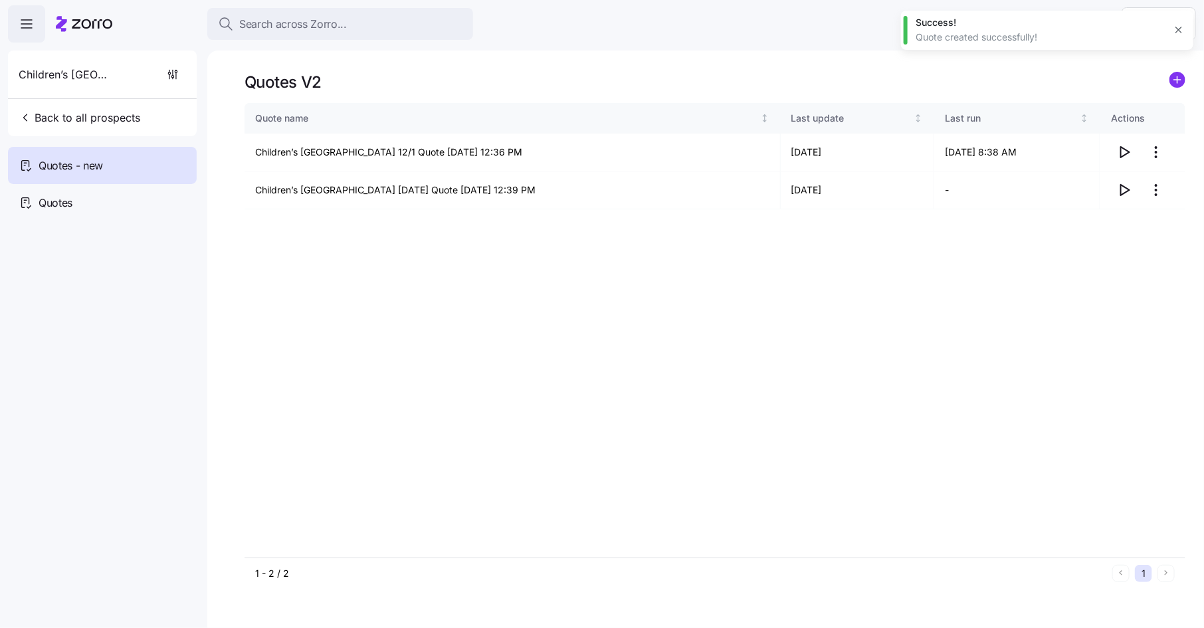
click at [1182, 26] on icon "button" at bounding box center [1179, 30] width 11 height 11
click at [1124, 148] on icon "button" at bounding box center [1125, 152] width 16 height 16
click at [1127, 194] on icon "button" at bounding box center [1125, 190] width 16 height 16
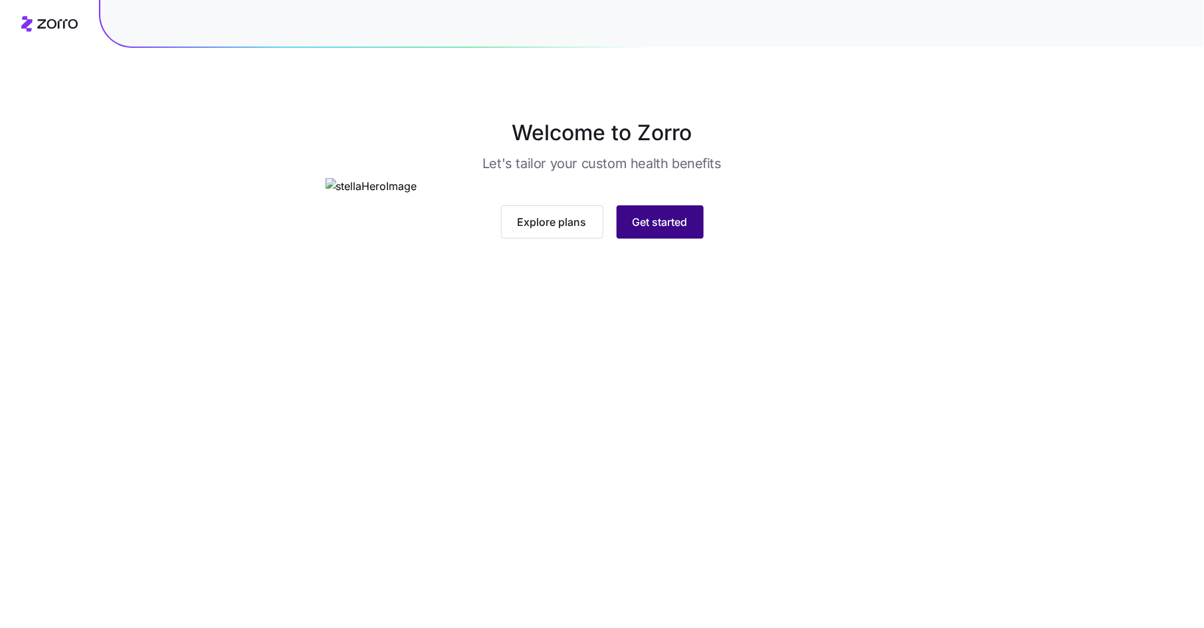
click at [664, 239] on div "Explore plans Get started" at bounding box center [603, 221] width 554 height 33
click at [660, 230] on span "Get started" at bounding box center [660, 222] width 55 height 16
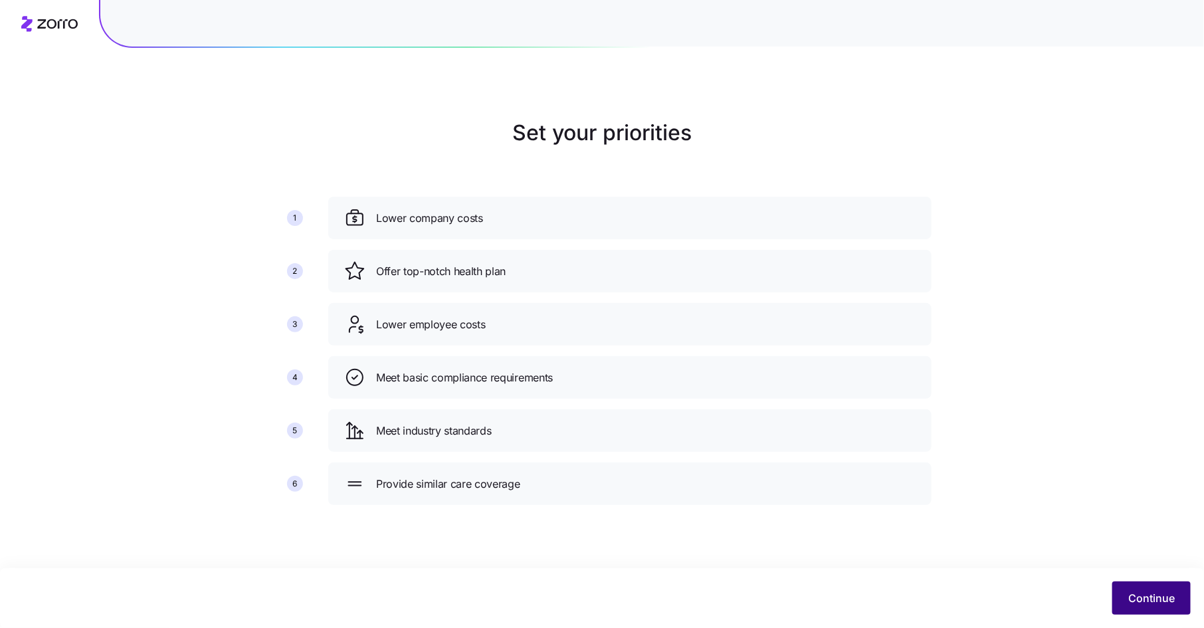
click at [1149, 587] on button "Continue" at bounding box center [1152, 598] width 78 height 33
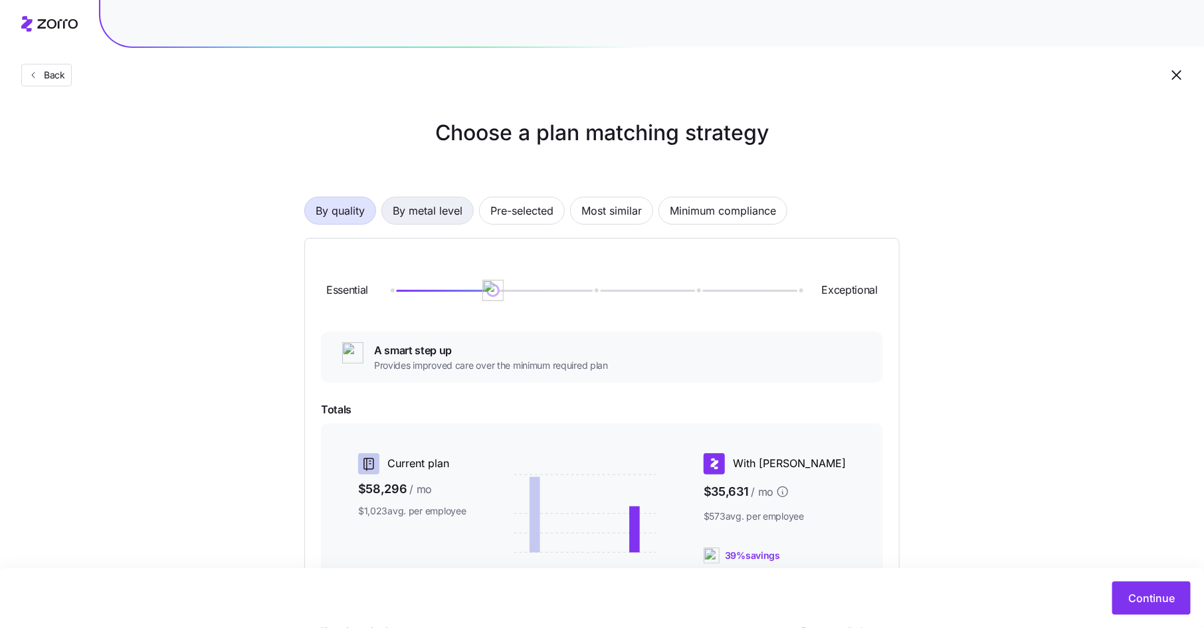
click at [423, 207] on span "By metal level" at bounding box center [428, 210] width 70 height 27
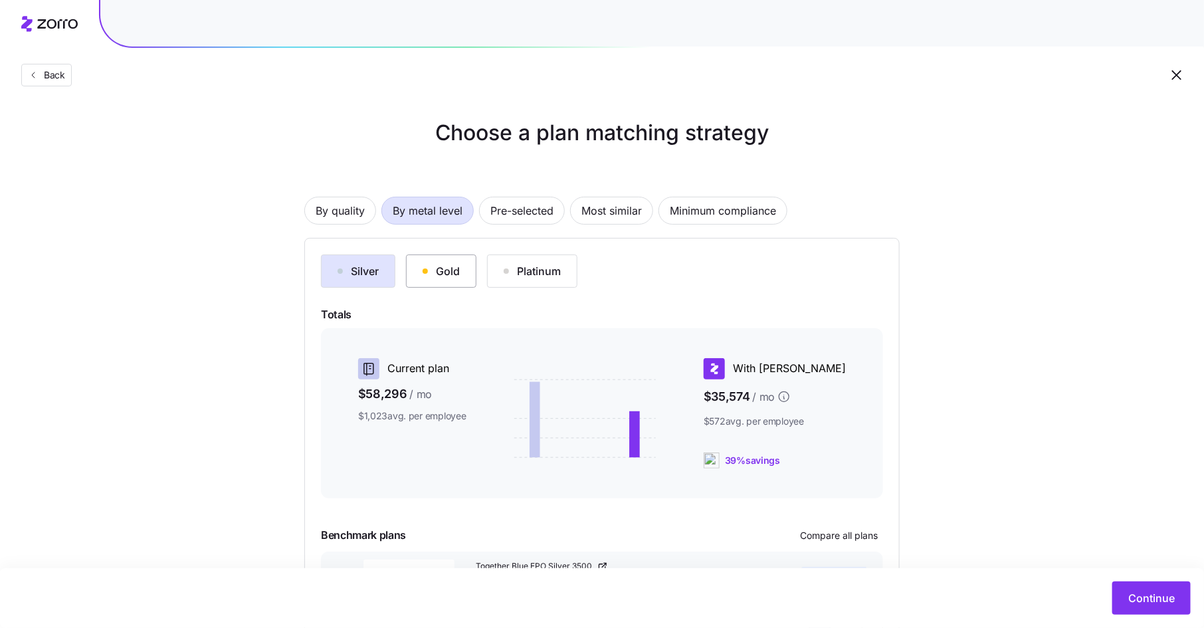
click at [449, 270] on div "Gold" at bounding box center [441, 271] width 37 height 16
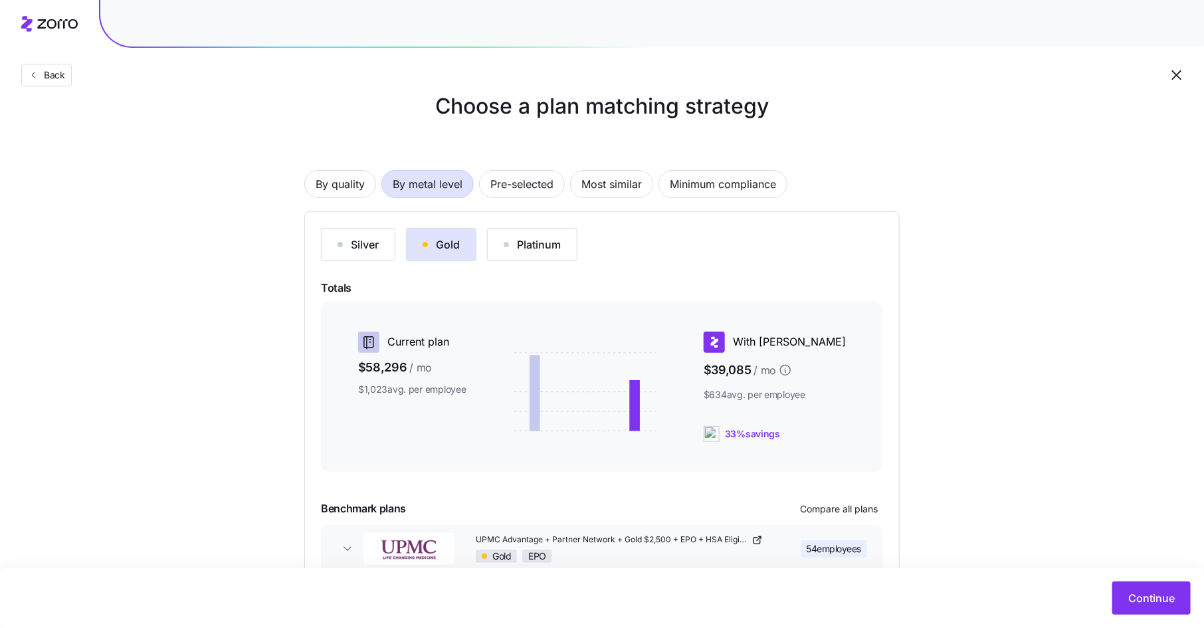
scroll to position [29, 0]
click at [1140, 598] on span "Continue" at bounding box center [1151, 598] width 47 height 16
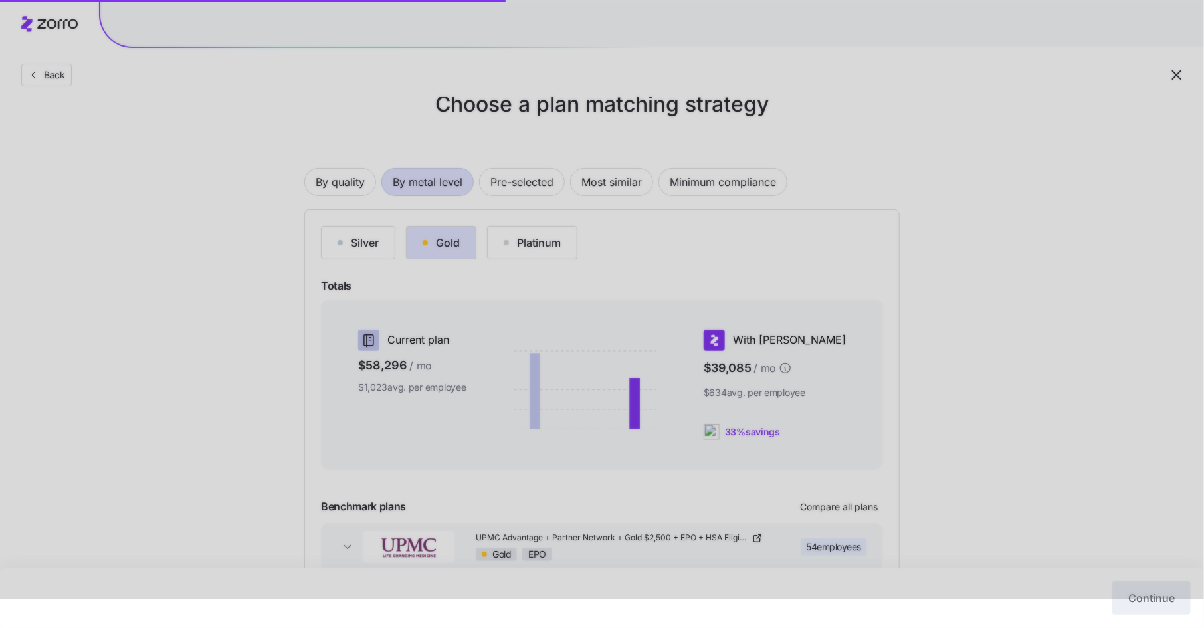
scroll to position [37, 0]
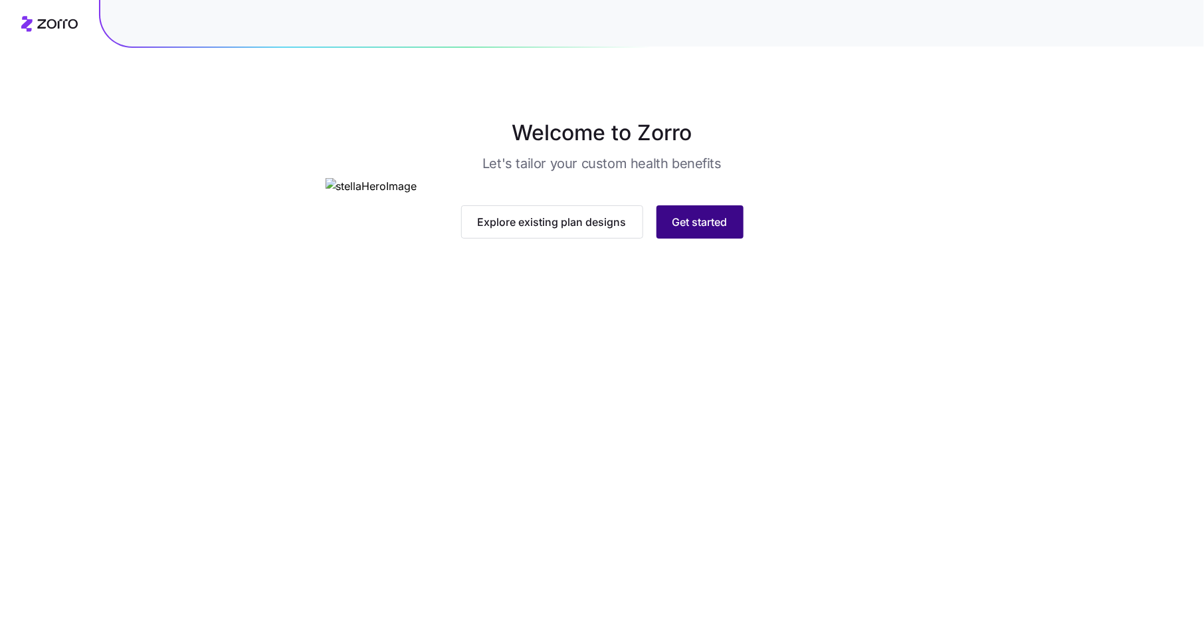
click at [692, 230] on span "Get started" at bounding box center [700, 222] width 55 height 16
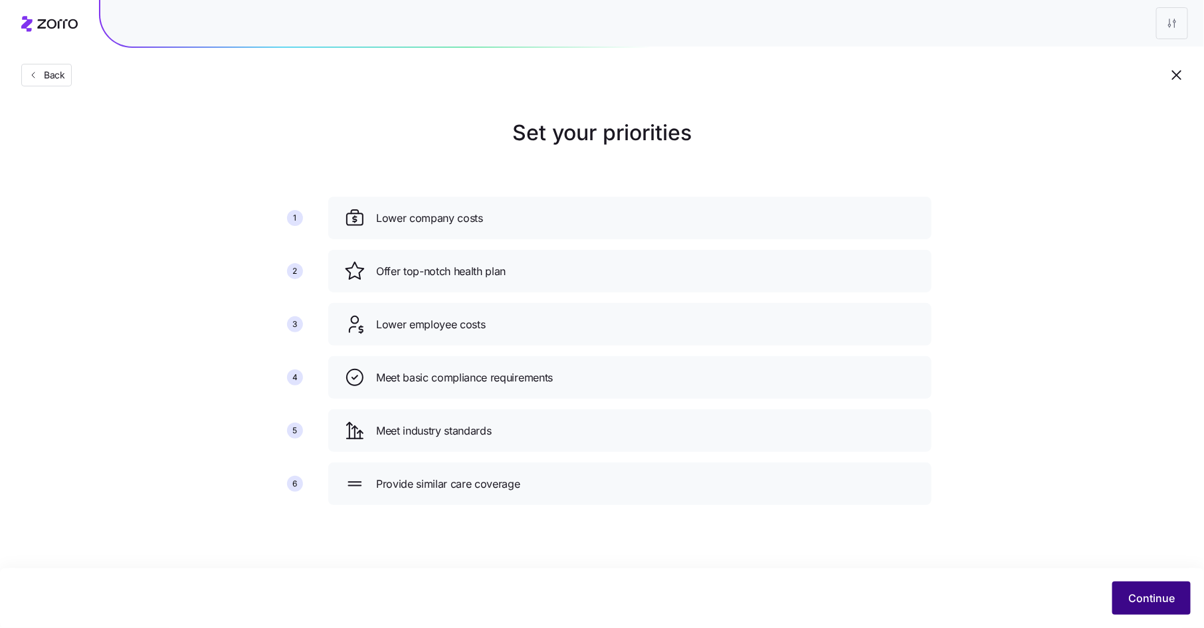
click at [1134, 590] on span "Continue" at bounding box center [1151, 598] width 47 height 16
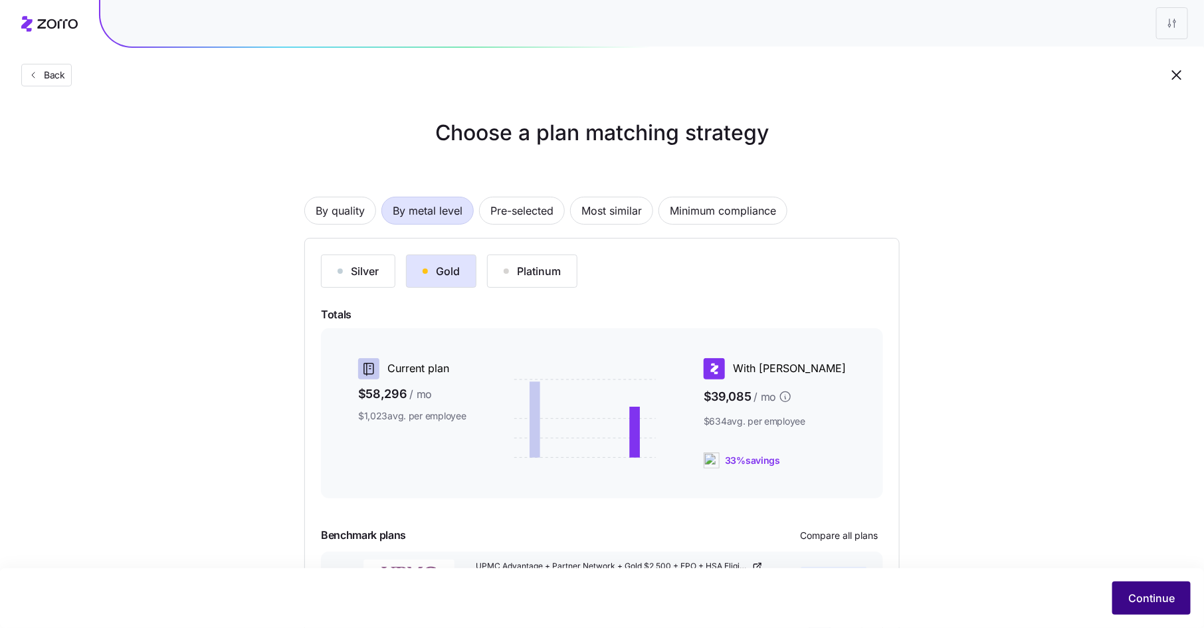
click at [1141, 595] on span "Continue" at bounding box center [1151, 598] width 47 height 16
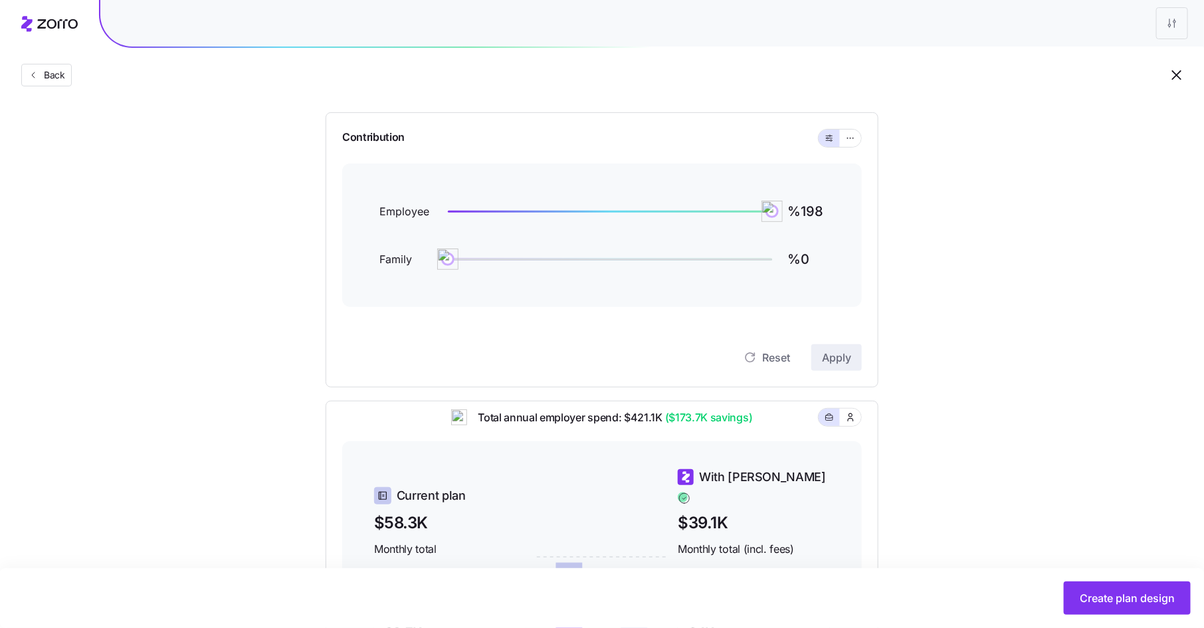
scroll to position [60, 0]
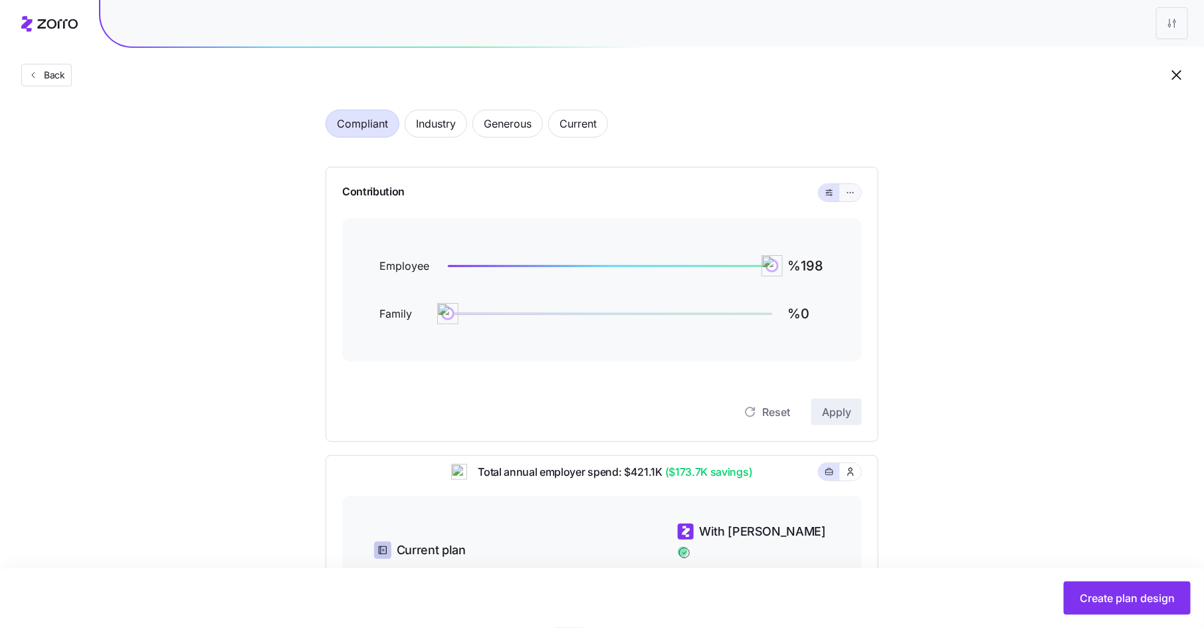
click at [855, 193] on icon "button" at bounding box center [850, 193] width 9 height 16
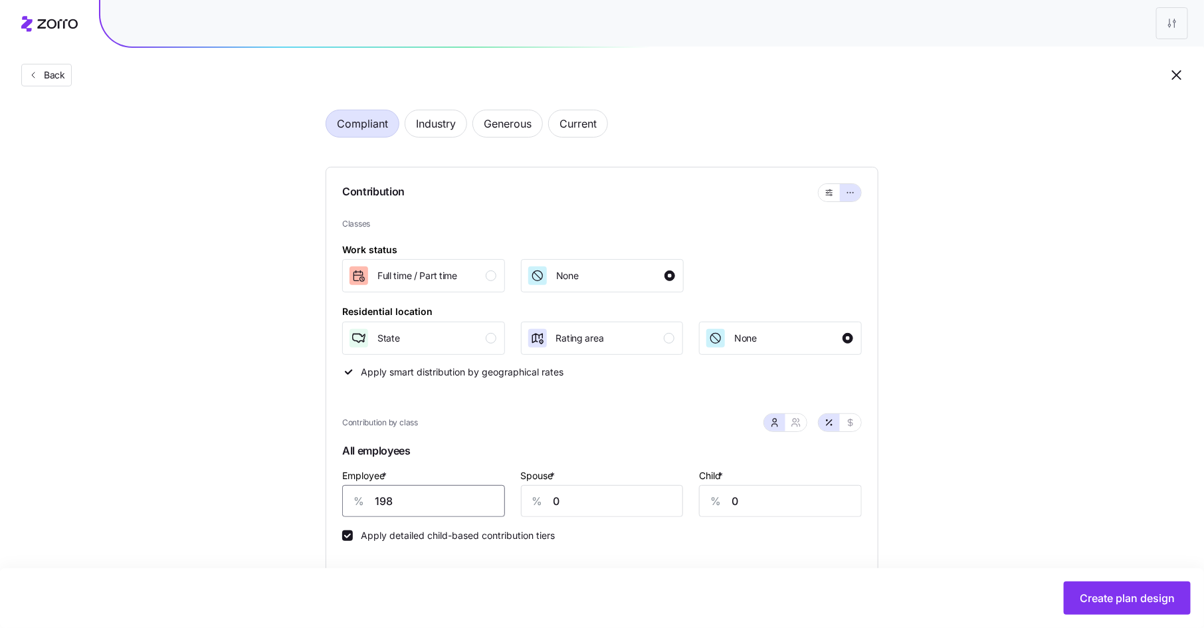
drag, startPoint x: 405, startPoint y: 497, endPoint x: 353, endPoint y: 498, distance: 51.9
click at [353, 498] on div "% 198" at bounding box center [423, 501] width 163 height 32
click at [495, 276] on div "button" at bounding box center [491, 275] width 11 height 11
drag, startPoint x: 394, startPoint y: 509, endPoint x: 366, endPoint y: 503, distance: 28.5
click at [366, 503] on div "% 198" at bounding box center [423, 501] width 163 height 32
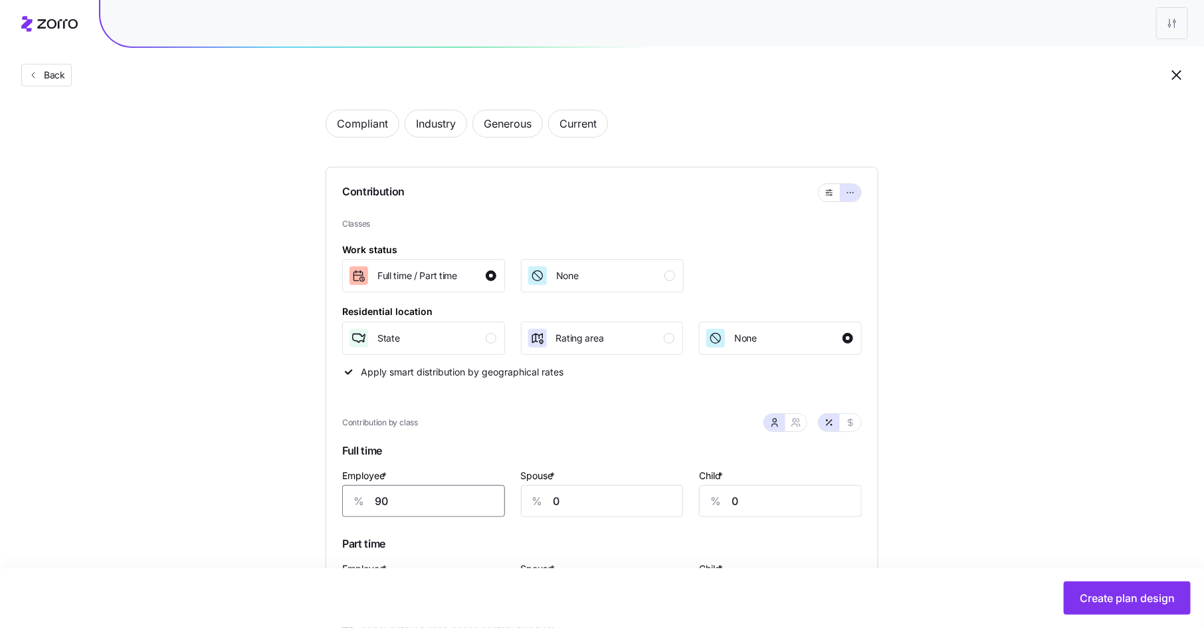
type input "90"
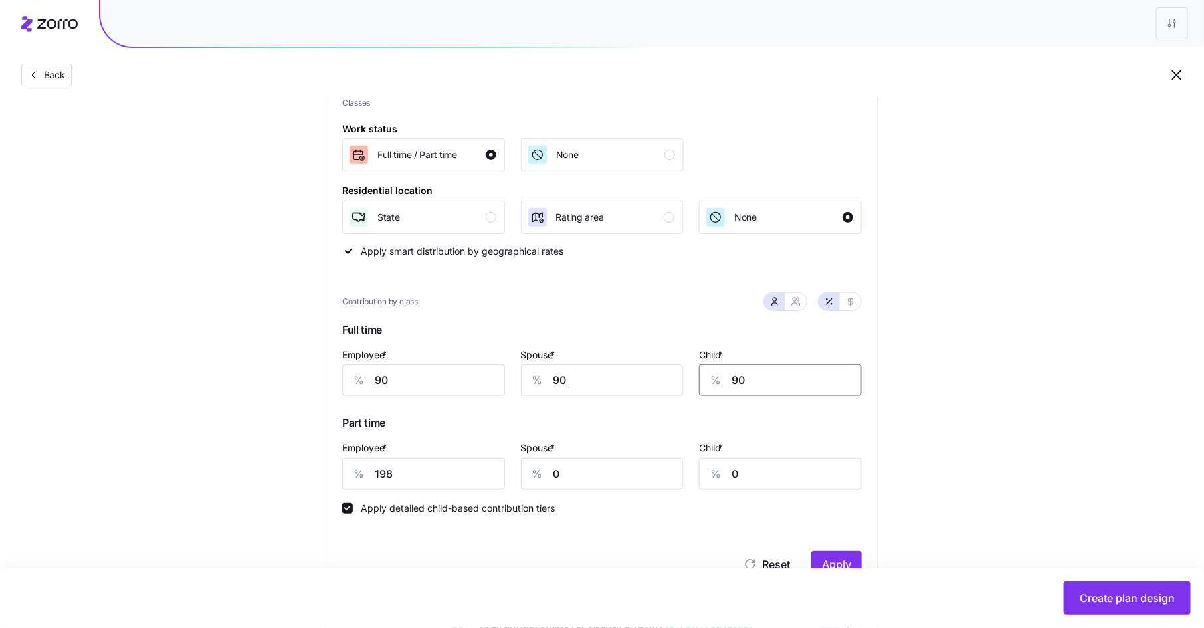
scroll to position [231, 0]
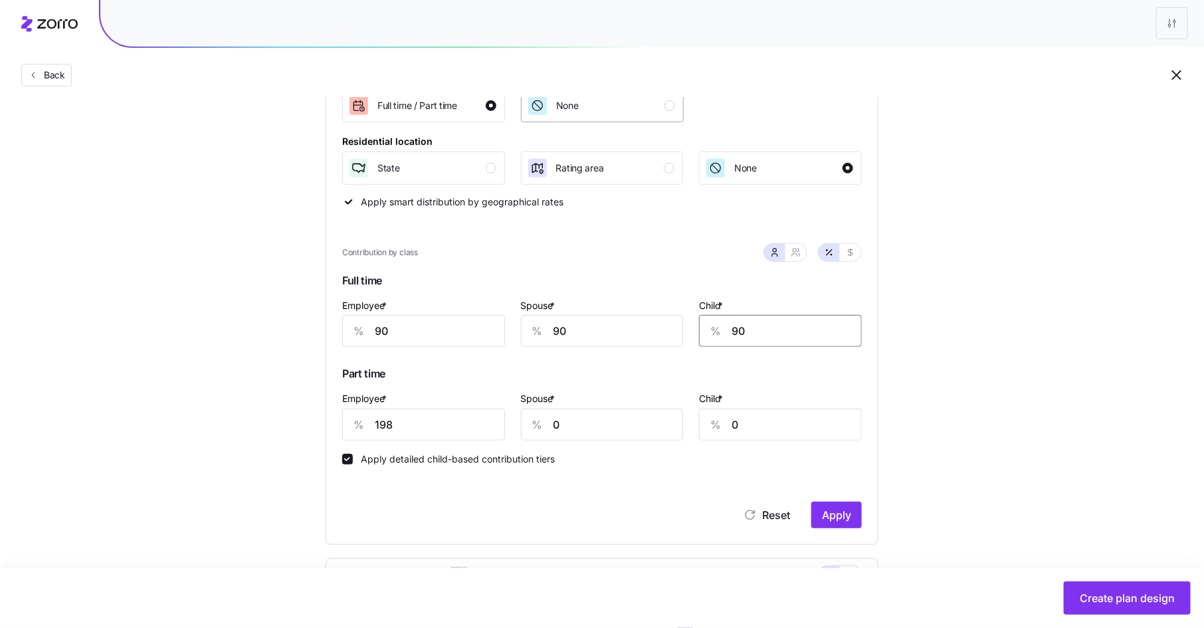
type input "90"
click at [623, 107] on div "None" at bounding box center [601, 105] width 148 height 21
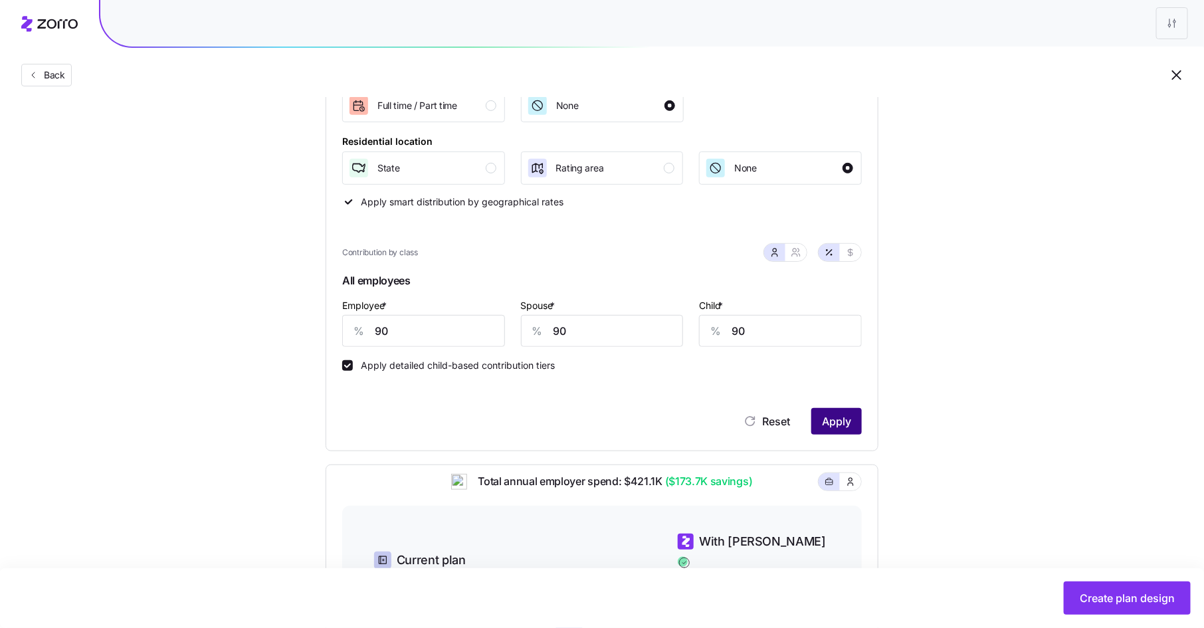
click at [834, 421] on span "Apply" at bounding box center [836, 421] width 29 height 16
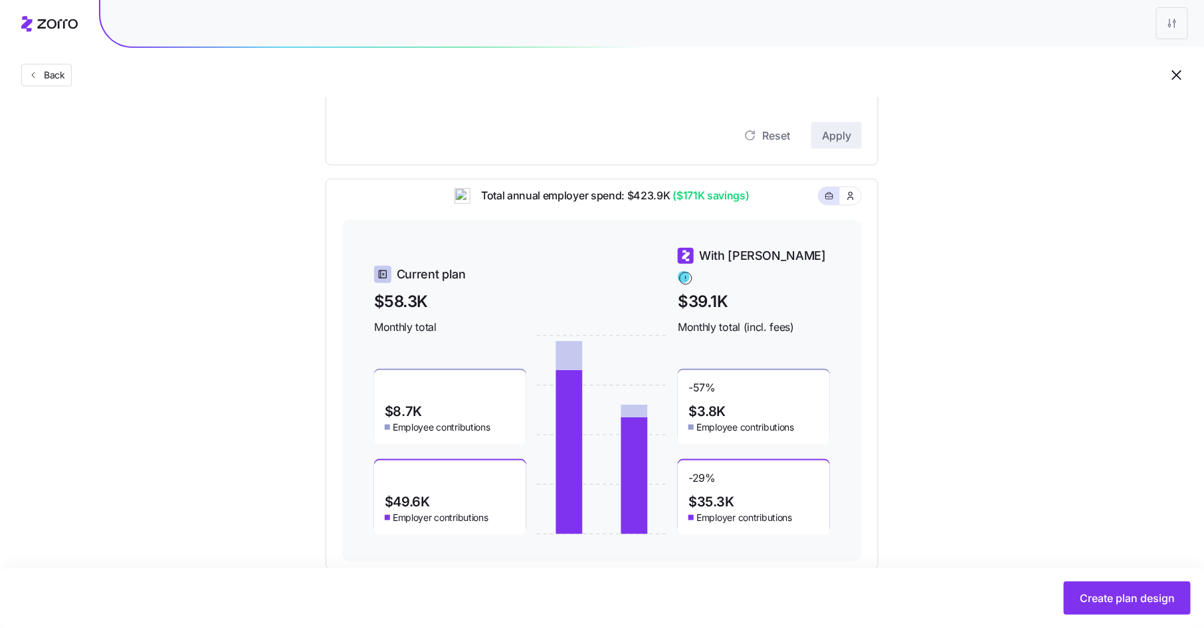
scroll to position [542, 0]
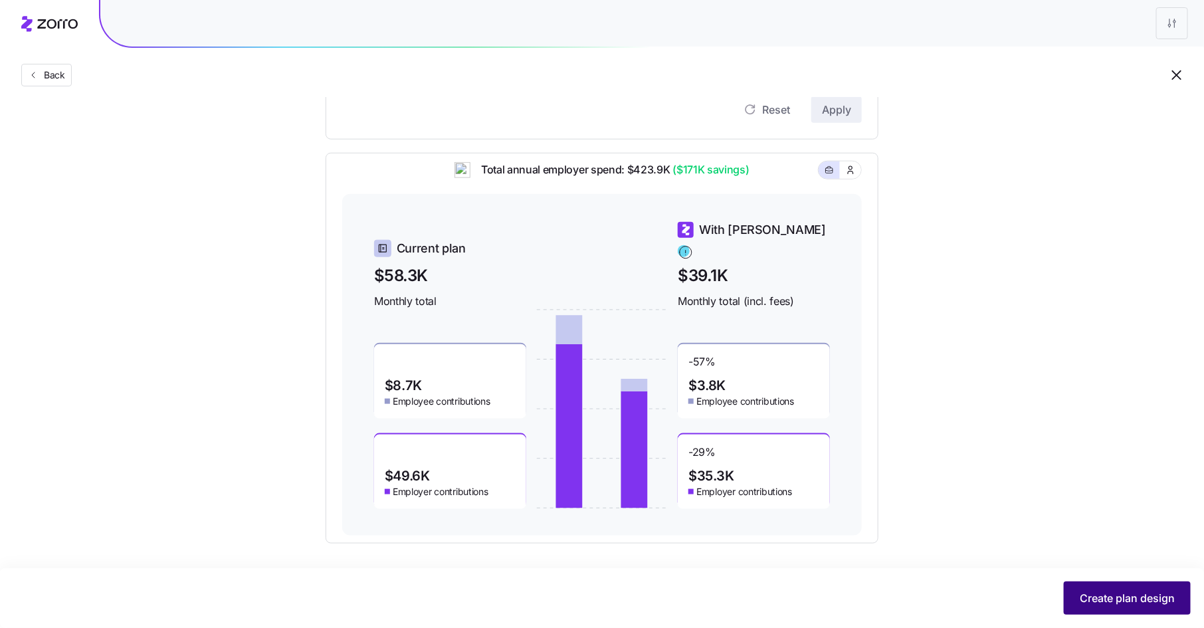
click at [1124, 599] on span "Create plan design" at bounding box center [1127, 598] width 95 height 16
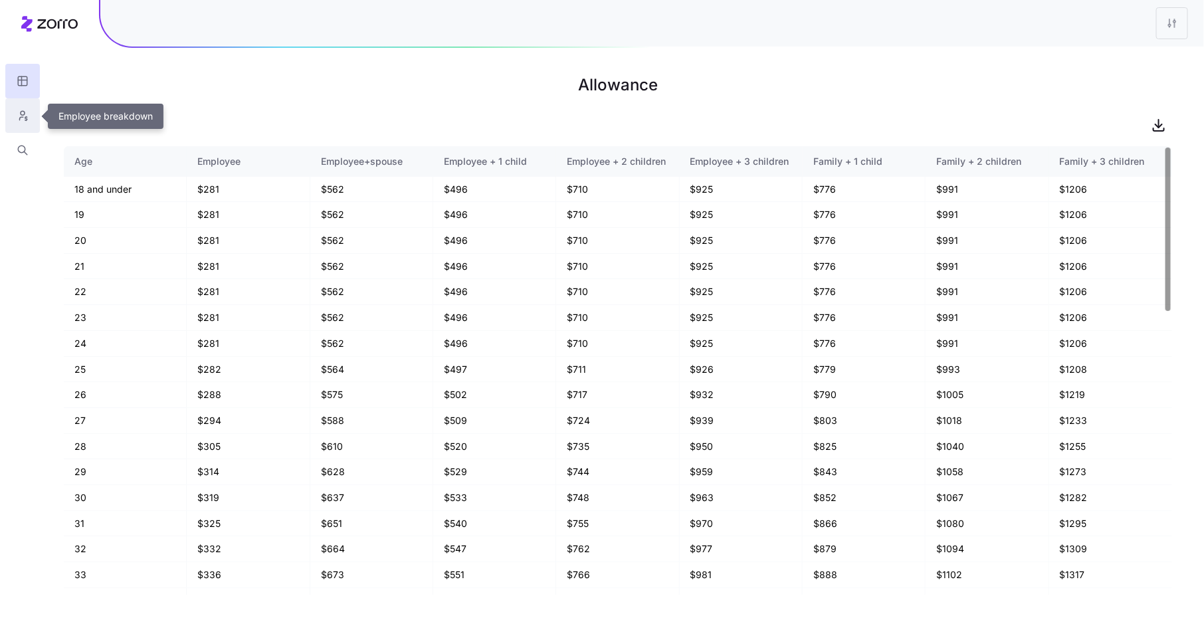
click at [29, 117] on button "button" at bounding box center [22, 115] width 35 height 35
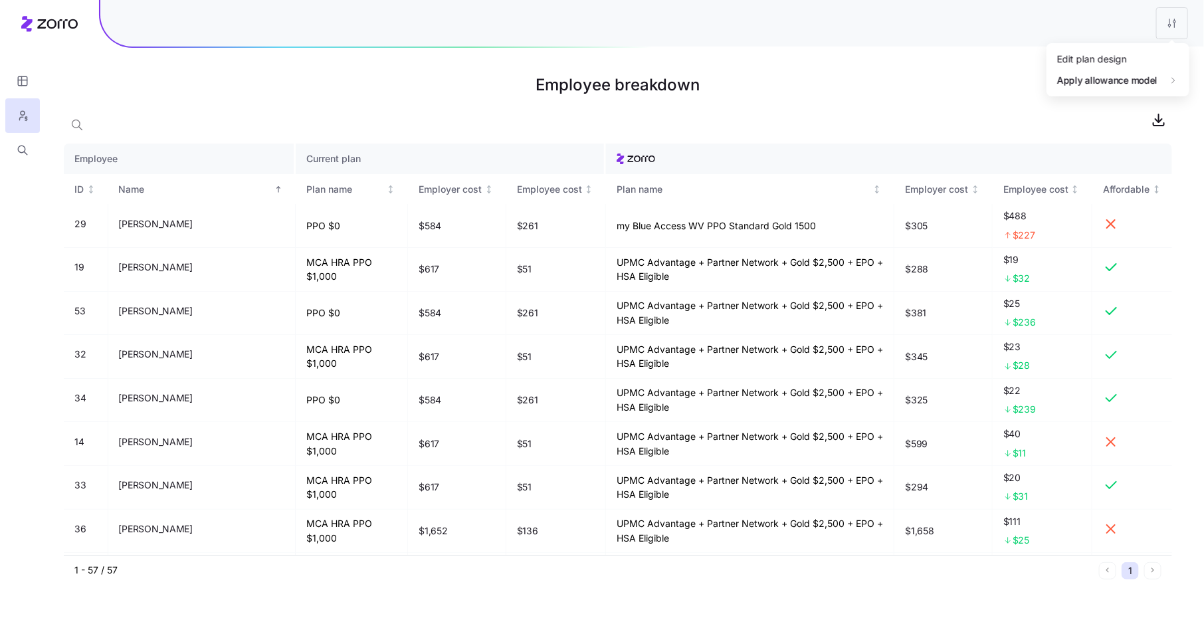
click at [1171, 19] on html "Employee breakdown Employee Current plan ID Name Plan name Employer cost Employ…" at bounding box center [602, 314] width 1204 height 628
click at [1141, 53] on div "Edit plan design" at bounding box center [1118, 59] width 132 height 21
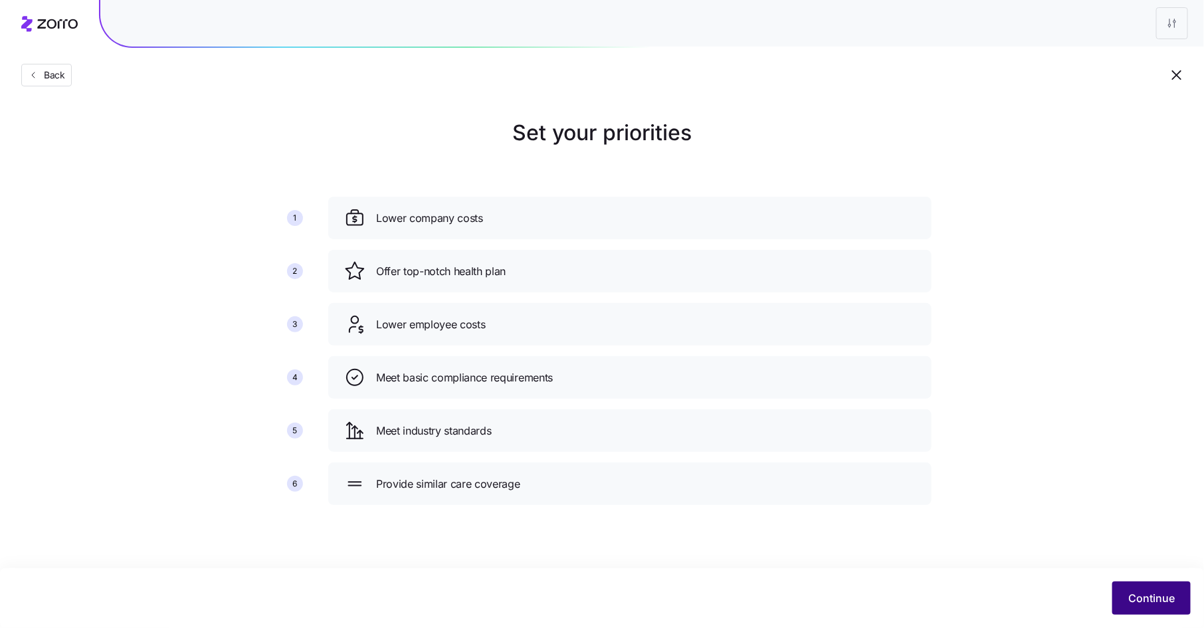
click at [1139, 593] on span "Continue" at bounding box center [1151, 598] width 47 height 16
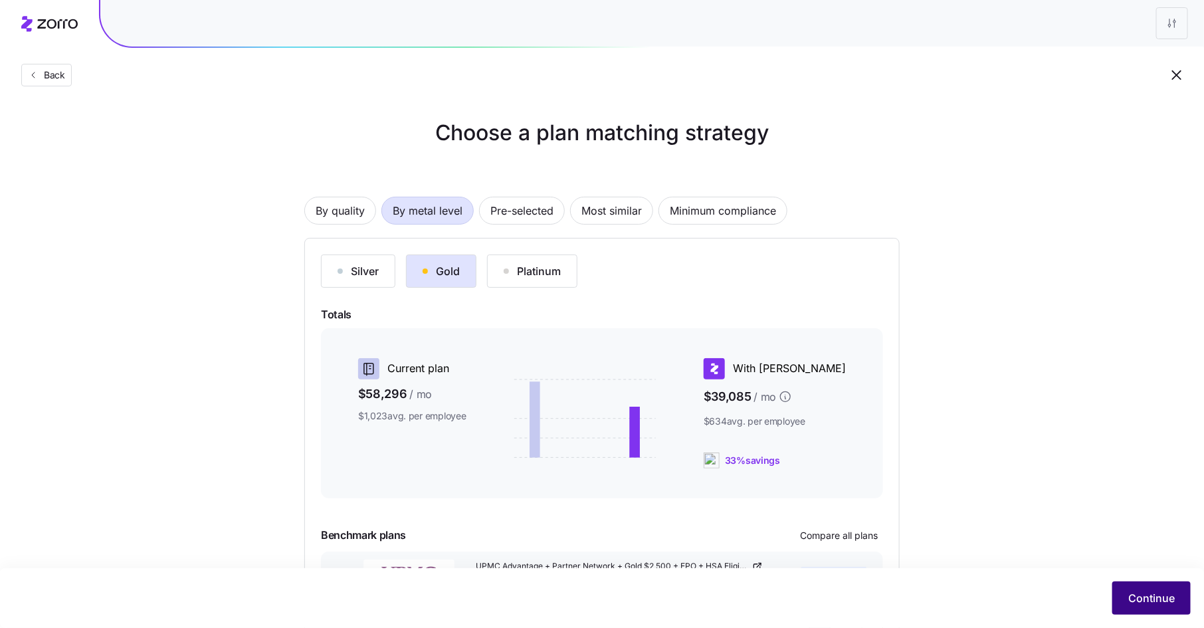
click at [1150, 594] on span "Continue" at bounding box center [1151, 598] width 47 height 16
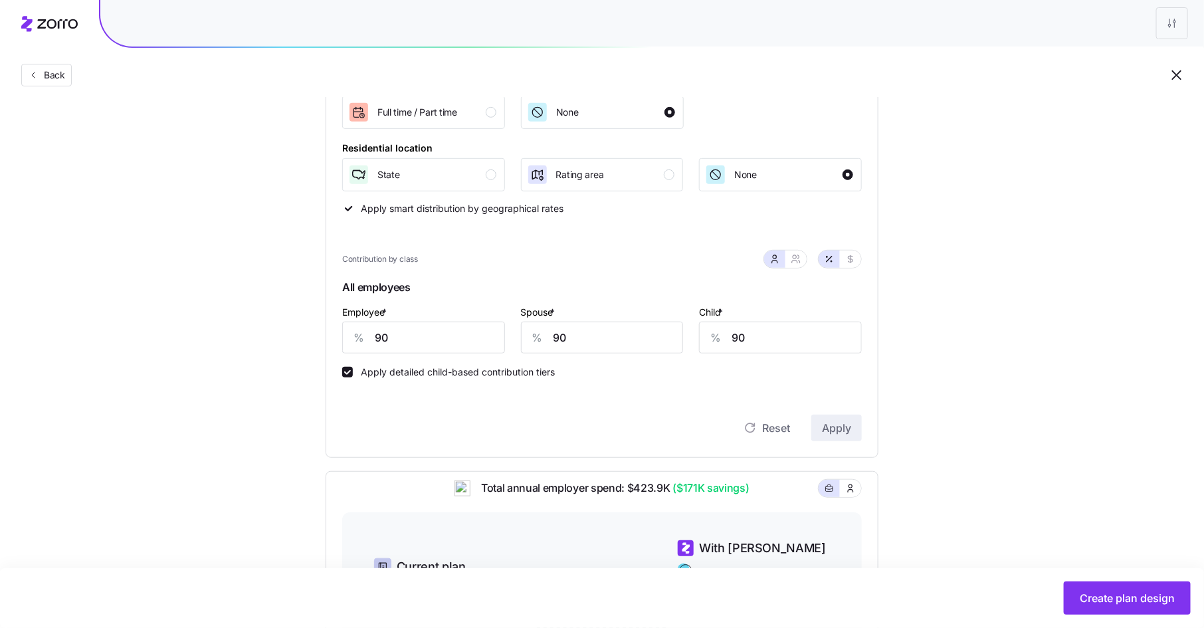
scroll to position [236, 0]
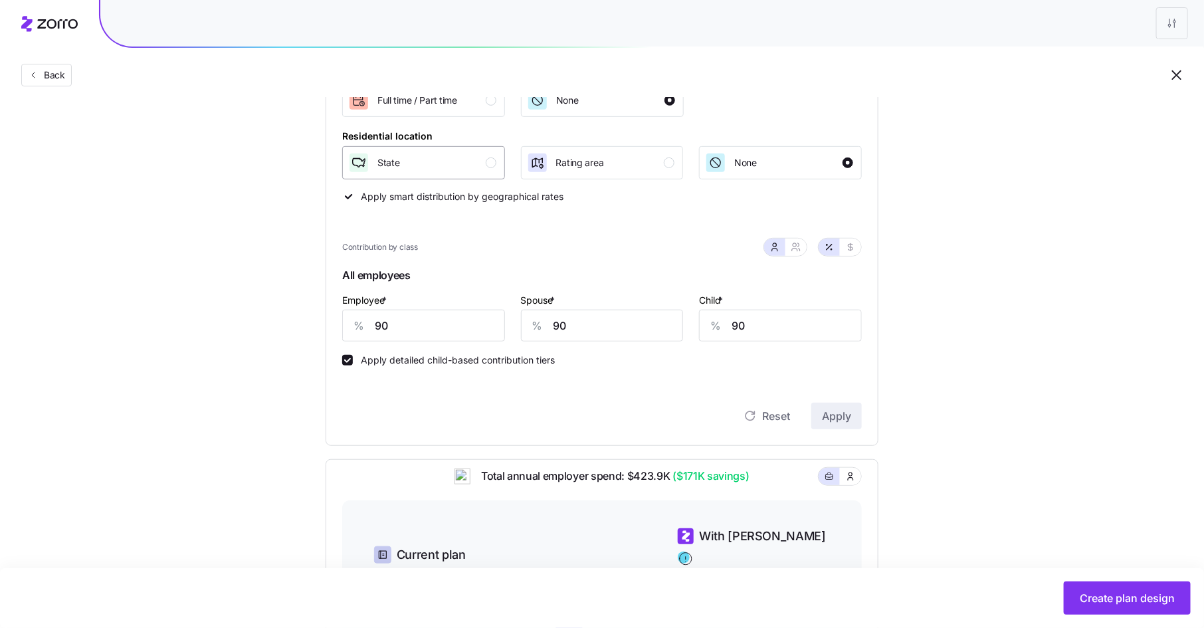
click at [446, 153] on div "State" at bounding box center [422, 162] width 148 height 21
click at [843, 420] on span "Apply" at bounding box center [836, 416] width 29 height 16
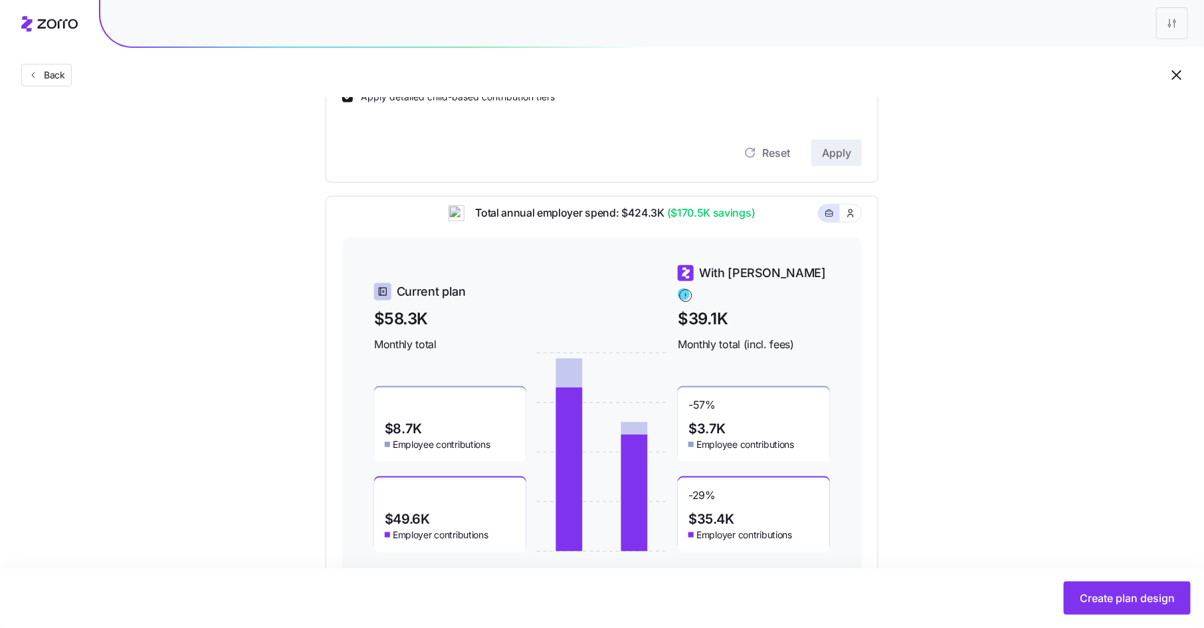
scroll to position [542, 0]
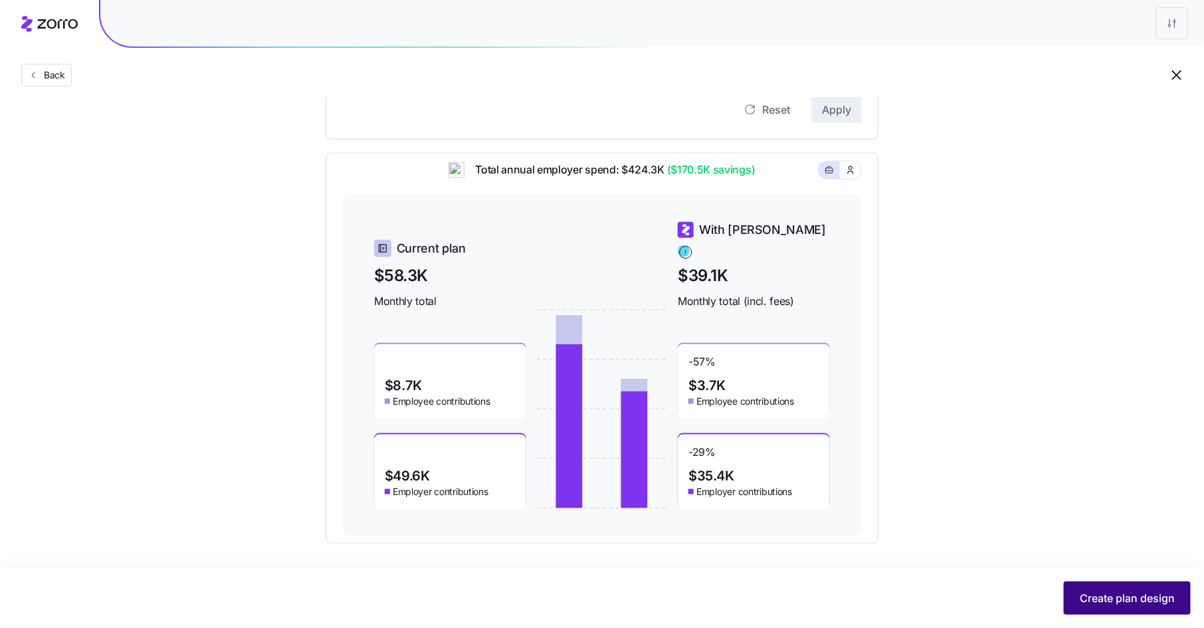
click at [1110, 593] on span "Create plan design" at bounding box center [1127, 598] width 95 height 16
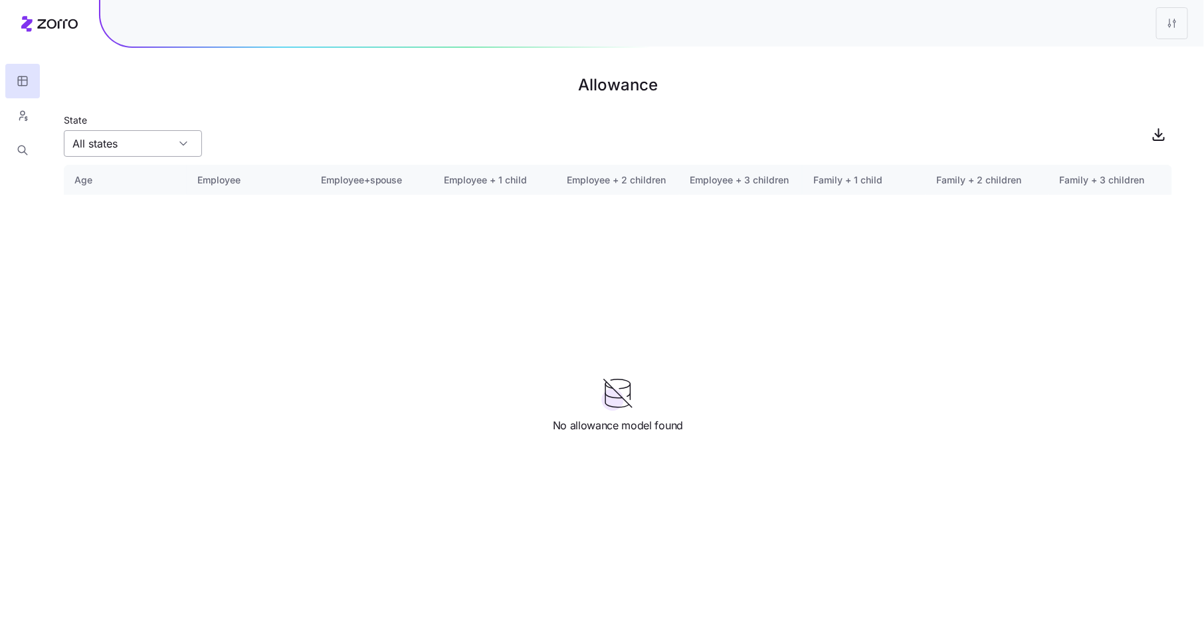
click at [177, 150] on div "All states" at bounding box center [133, 143] width 138 height 27
click at [261, 123] on div "State" at bounding box center [618, 134] width 1109 height 45
click at [30, 108] on button "button" at bounding box center [22, 115] width 35 height 35
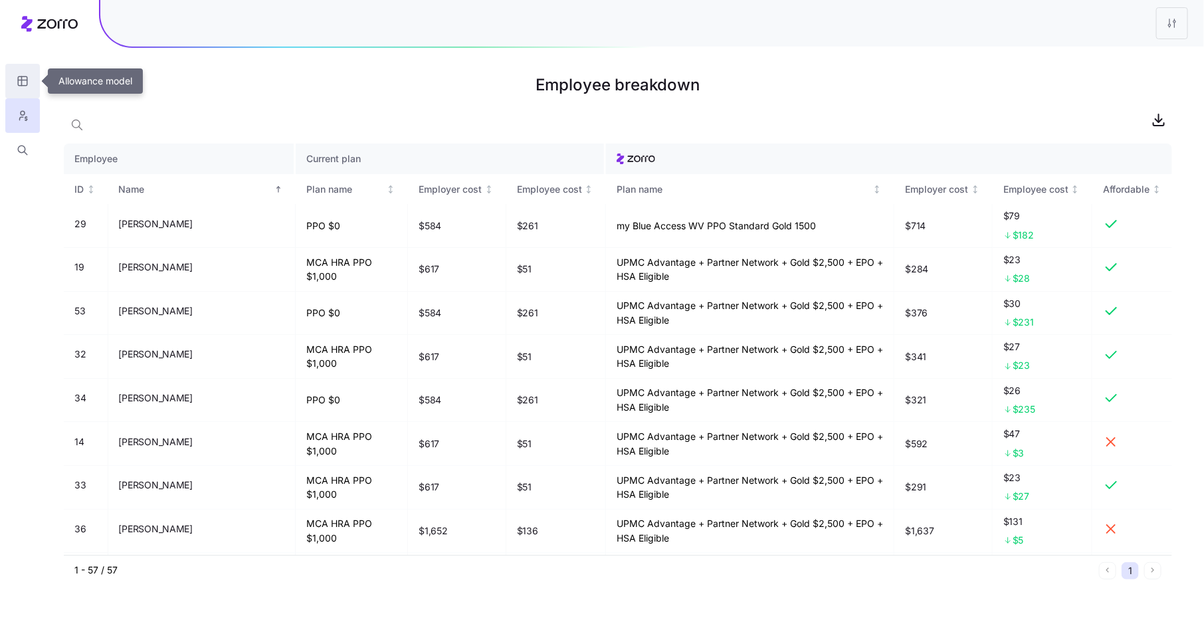
click at [17, 78] on icon "button" at bounding box center [23, 80] width 12 height 13
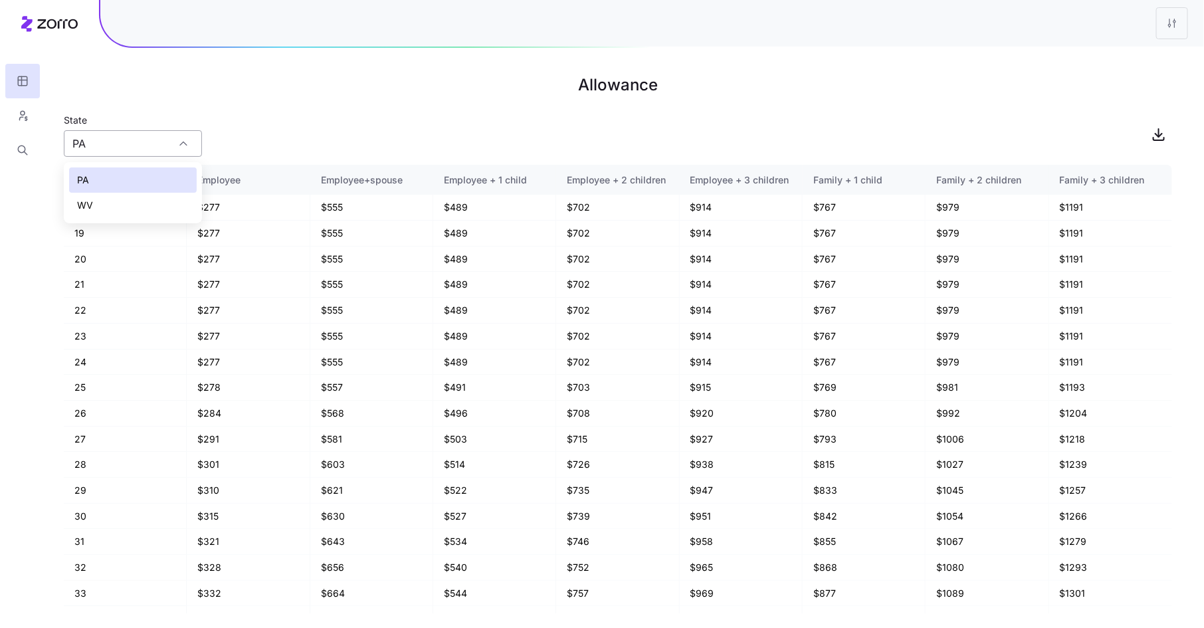
click at [166, 142] on input "PA" at bounding box center [133, 143] width 138 height 27
click at [35, 118] on button "button" at bounding box center [22, 115] width 35 height 35
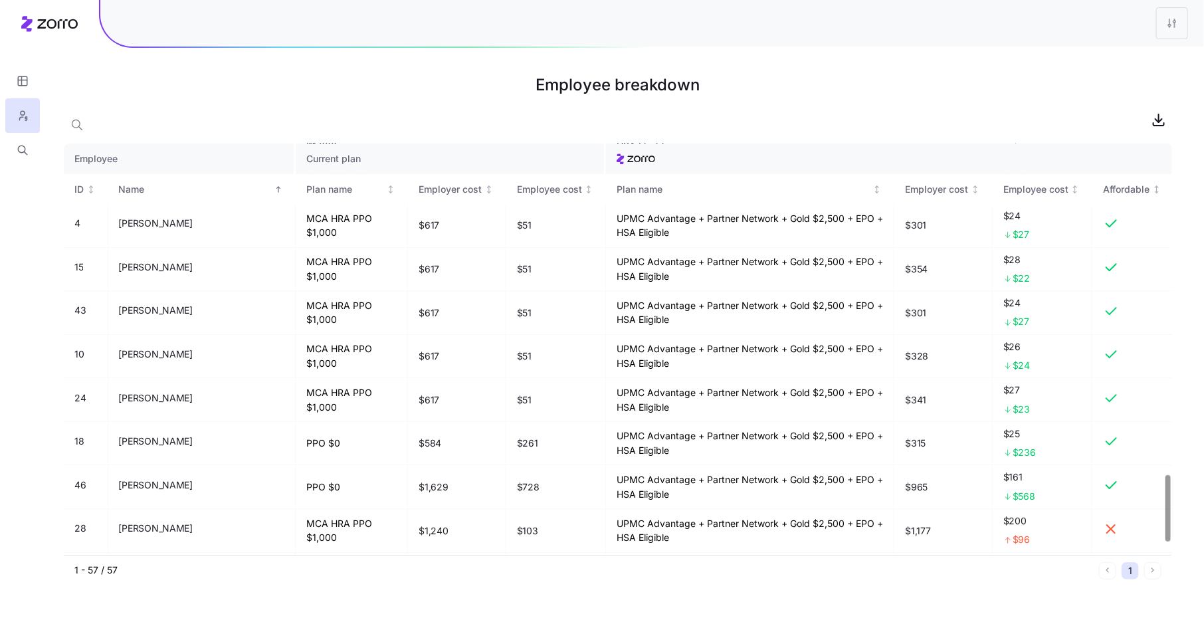
scroll to position [2119, 0]
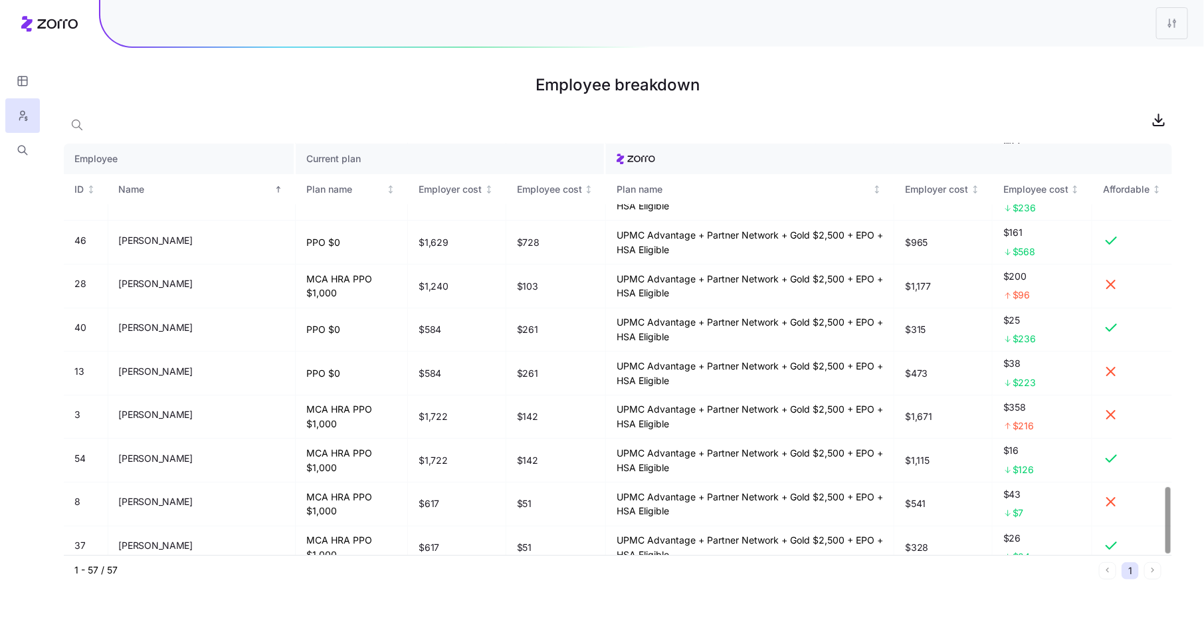
click at [461, 106] on div at bounding box center [618, 119] width 1109 height 27
click at [29, 78] on icon "button" at bounding box center [23, 80] width 12 height 13
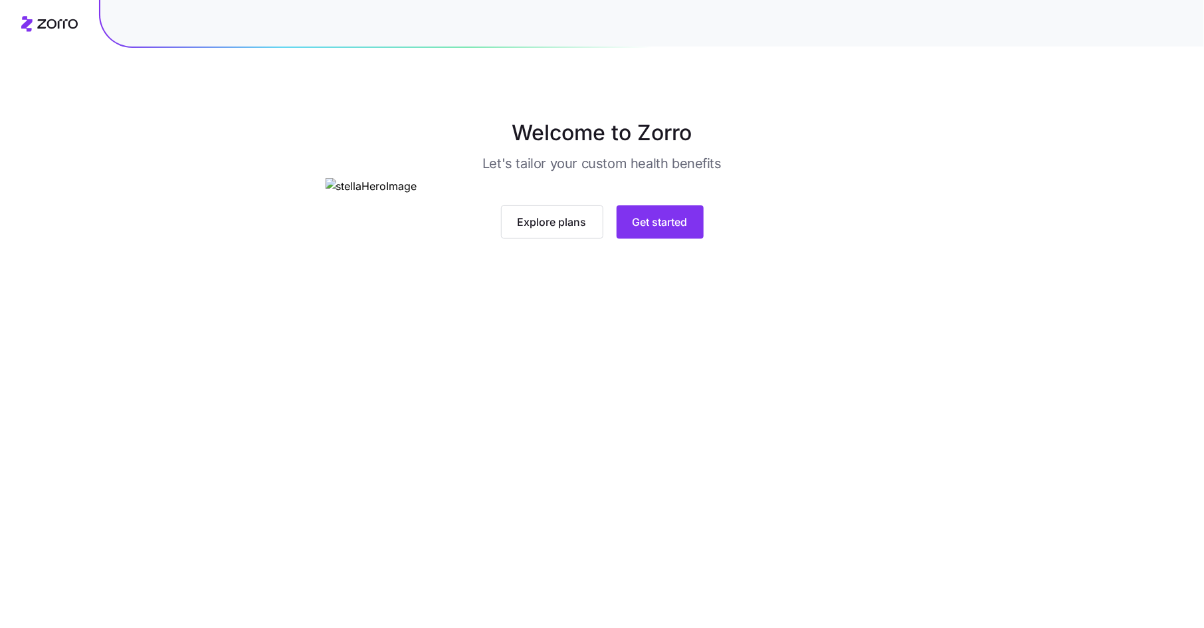
click at [685, 239] on div "Explore plans Get started" at bounding box center [603, 208] width 554 height 60
click at [679, 230] on span "Get started" at bounding box center [660, 222] width 55 height 16
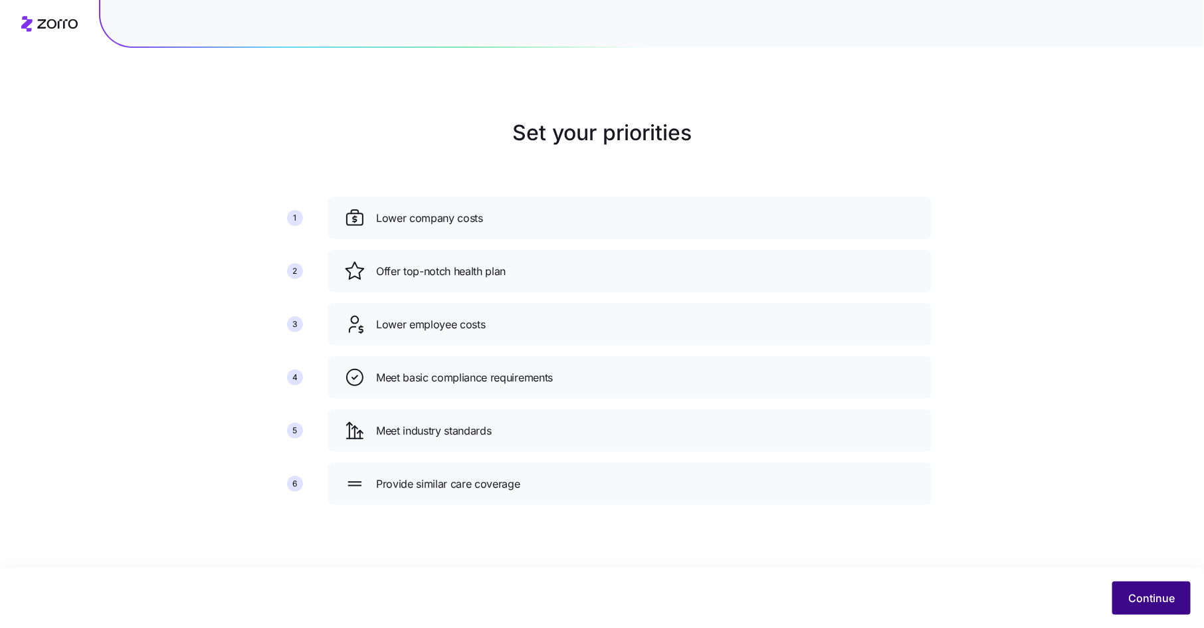
click at [1166, 594] on span "Continue" at bounding box center [1151, 598] width 47 height 16
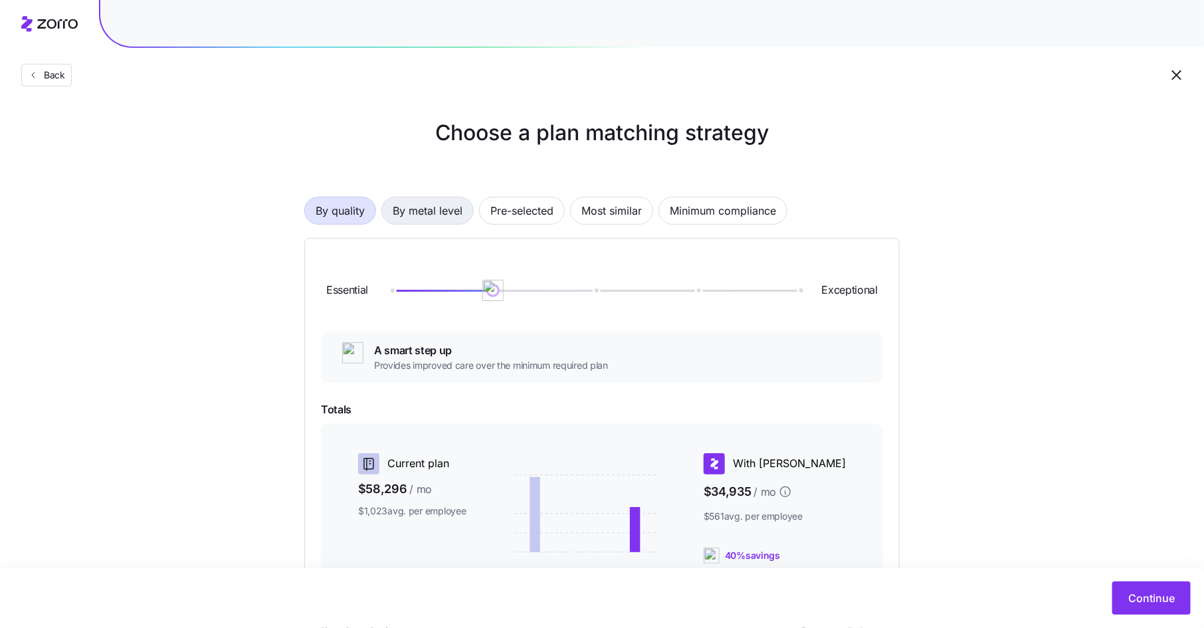
click at [450, 210] on span "By metal level" at bounding box center [428, 210] width 70 height 27
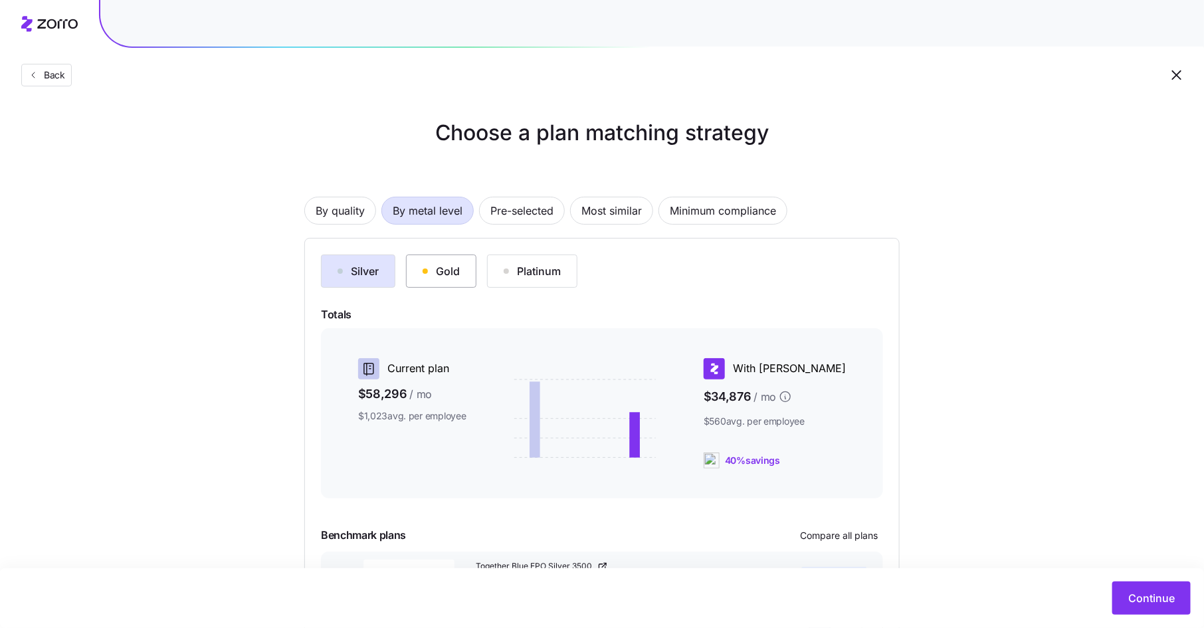
click at [441, 268] on div "Gold" at bounding box center [441, 271] width 37 height 16
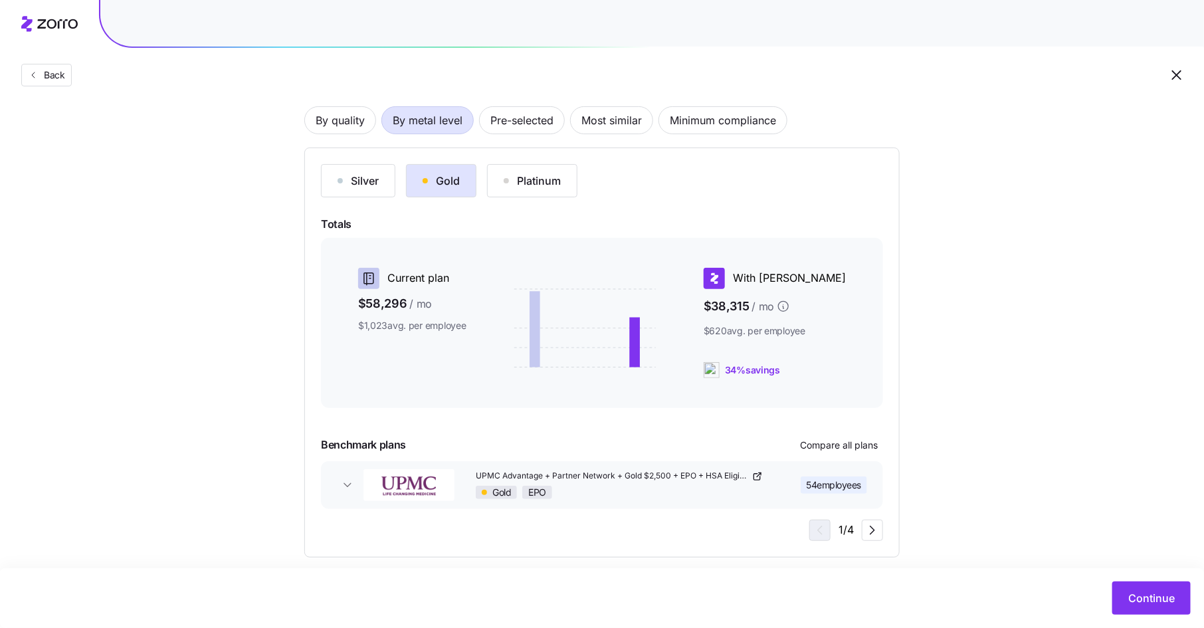
scroll to position [104, 0]
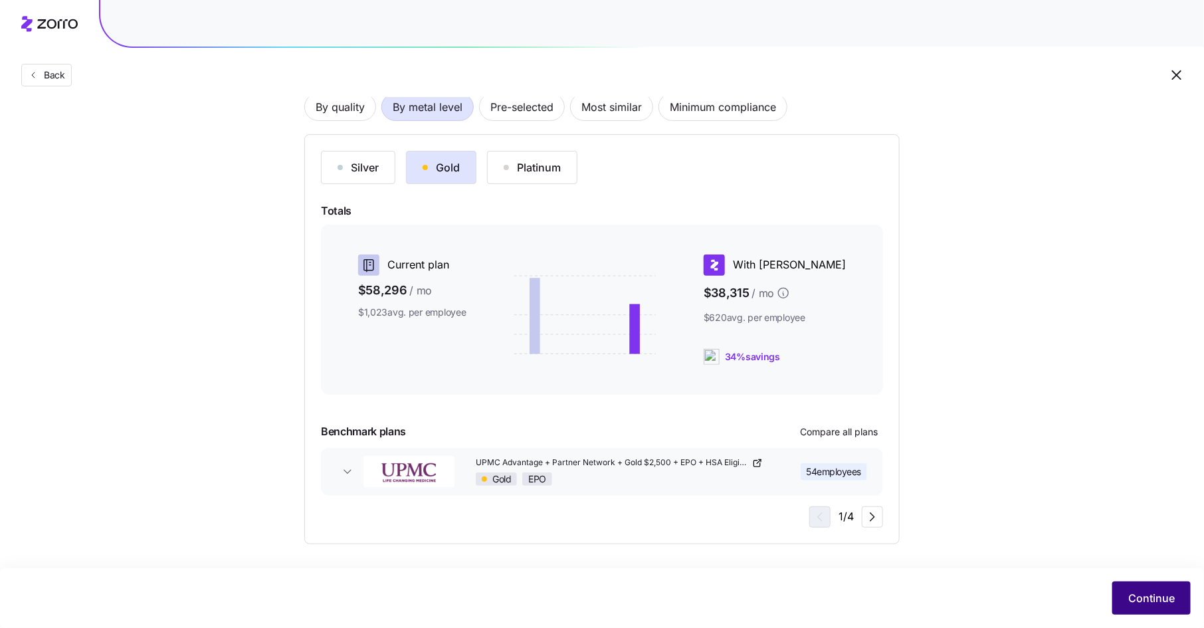
click at [1151, 609] on button "Continue" at bounding box center [1152, 598] width 78 height 33
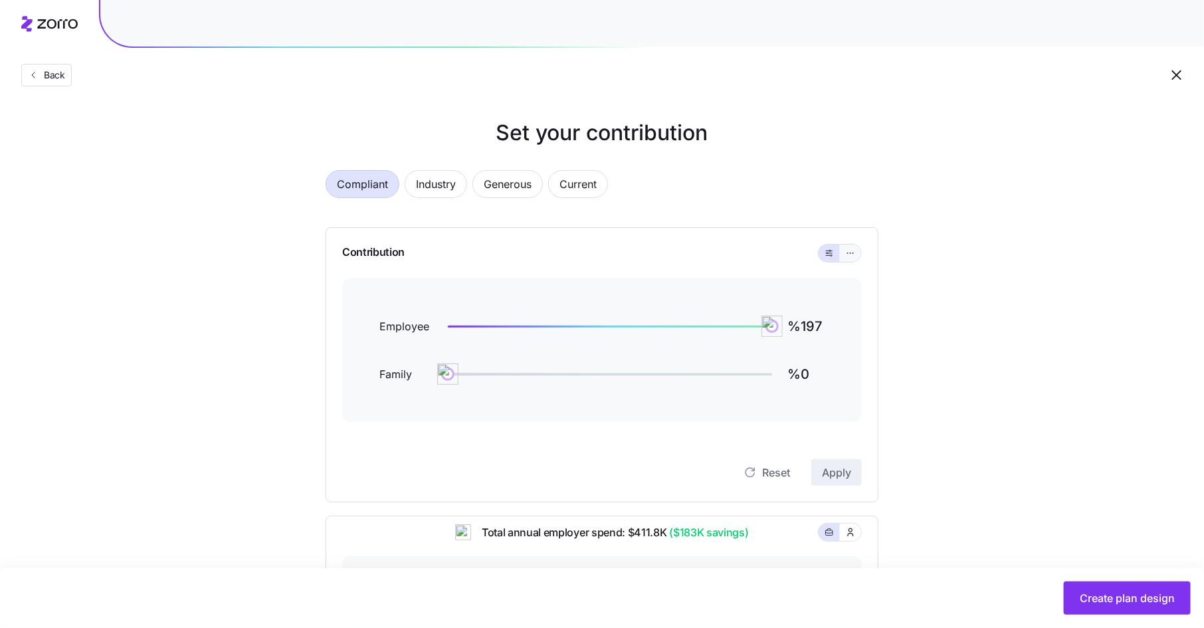
click at [856, 251] on span "button" at bounding box center [850, 253] width 11 height 11
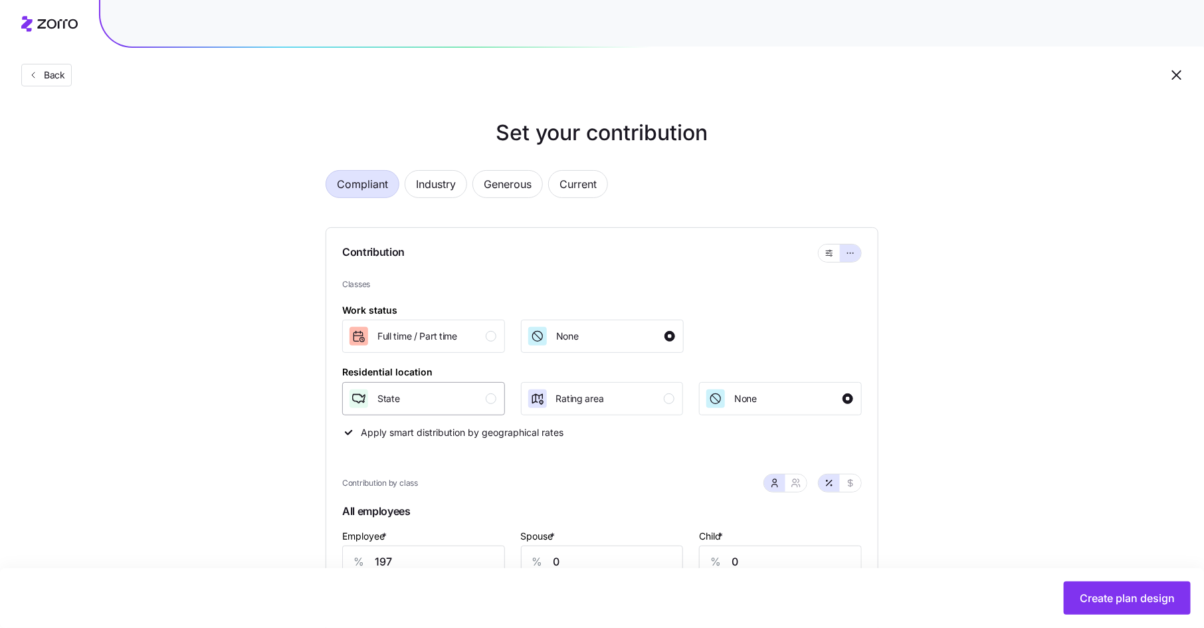
click at [481, 407] on div "State" at bounding box center [422, 398] width 148 height 21
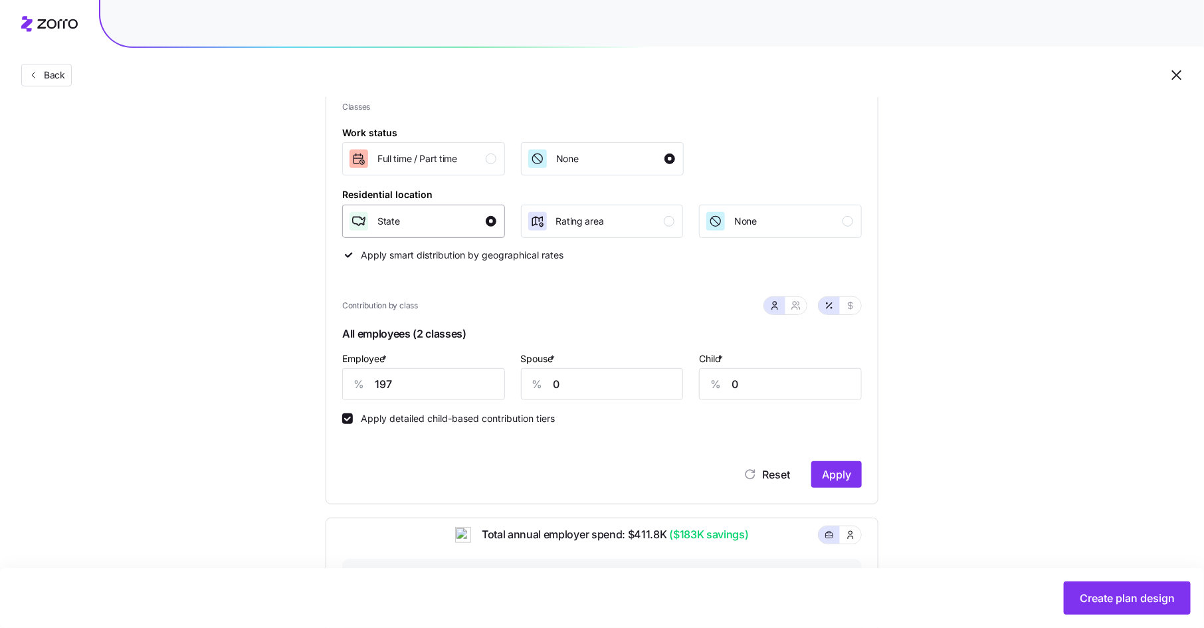
scroll to position [201, 0]
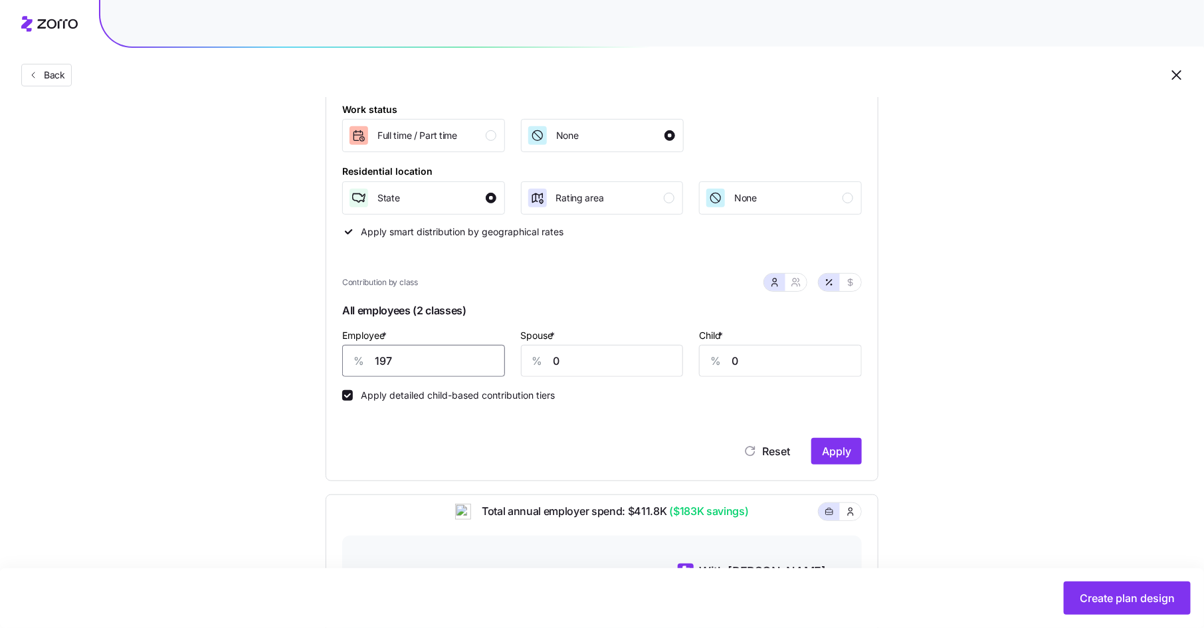
drag, startPoint x: 405, startPoint y: 364, endPoint x: 353, endPoint y: 359, distance: 52.0
click at [353, 359] on div "% 197" at bounding box center [423, 361] width 163 height 32
type input "90"
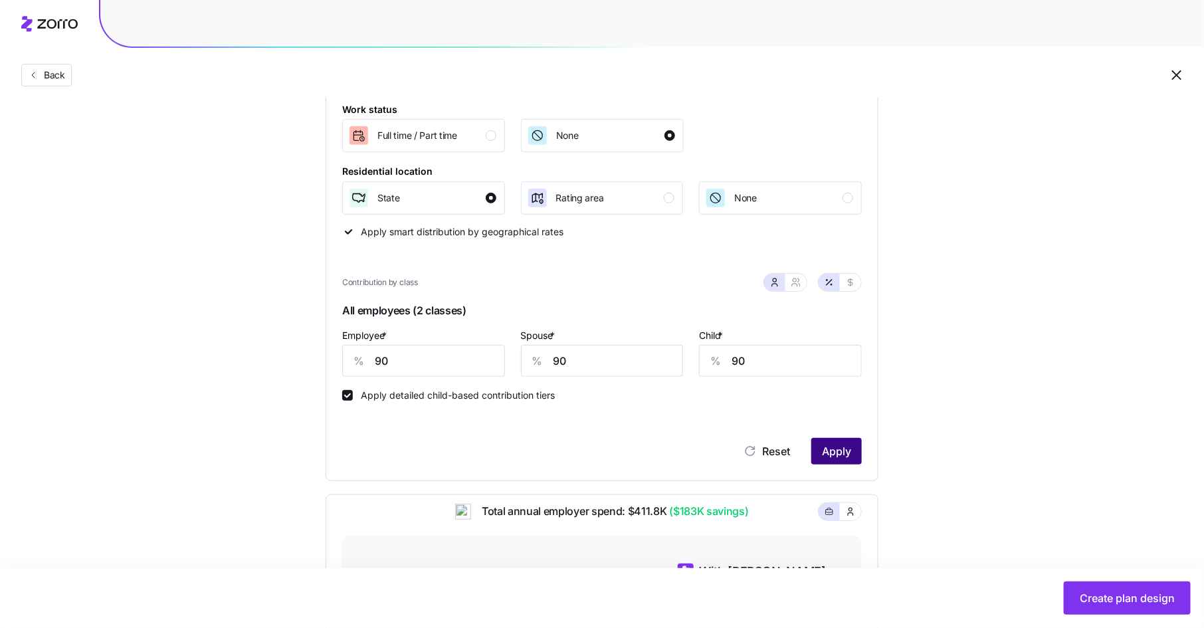
click at [822, 451] on span "Apply" at bounding box center [836, 451] width 29 height 16
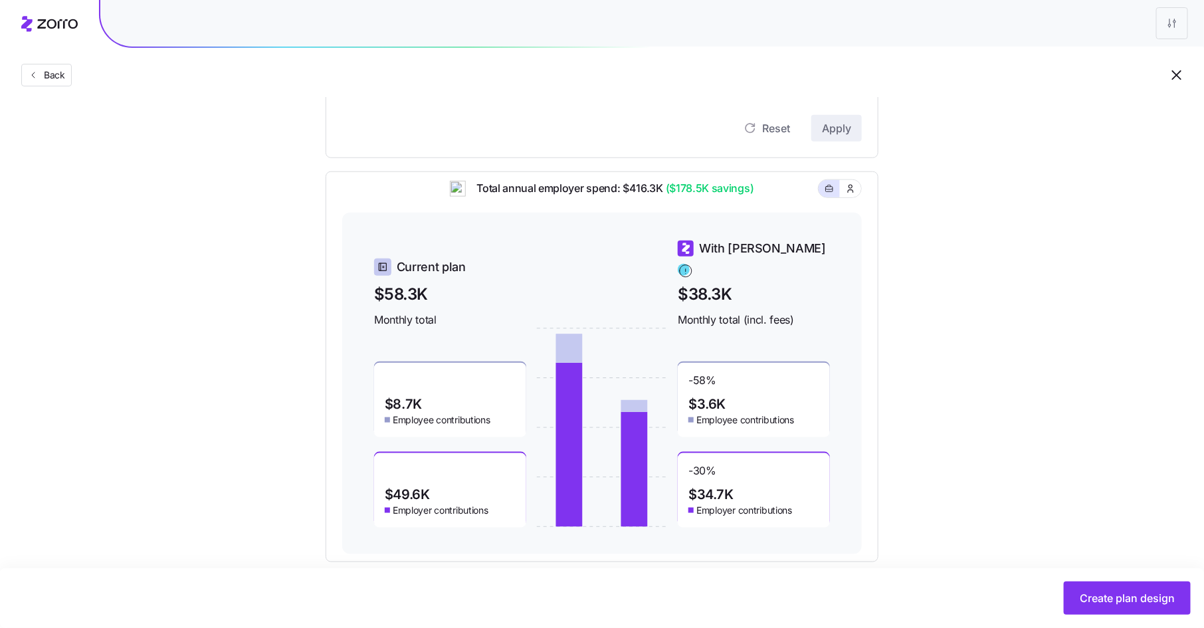
scroll to position [529, 0]
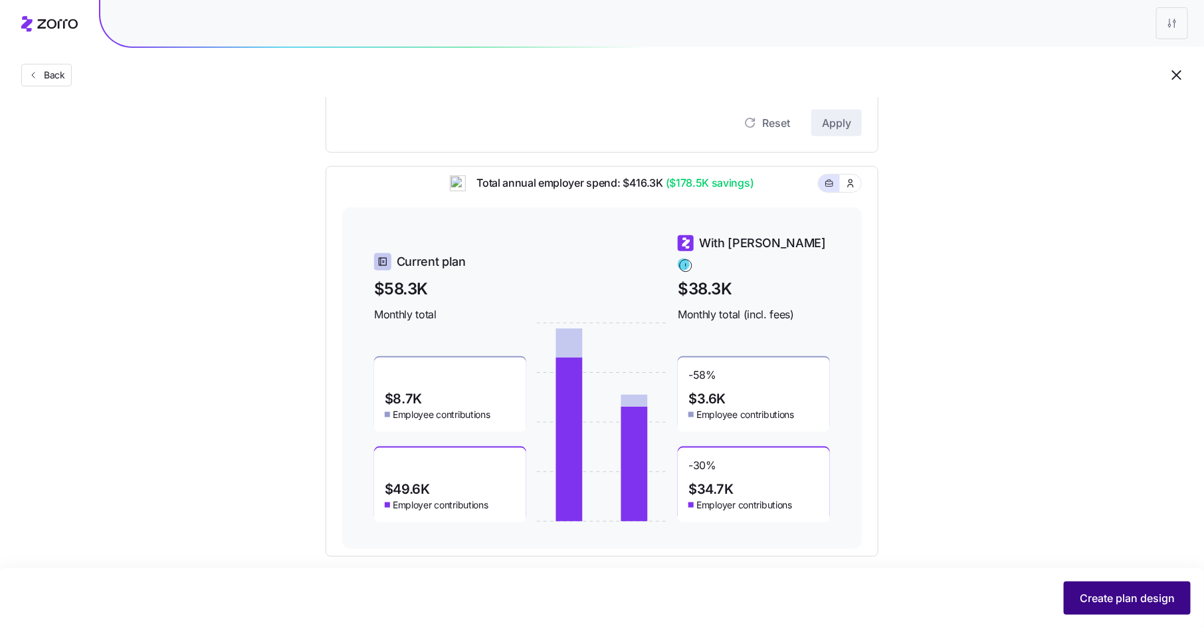
click at [1136, 595] on span "Create plan design" at bounding box center [1127, 598] width 95 height 16
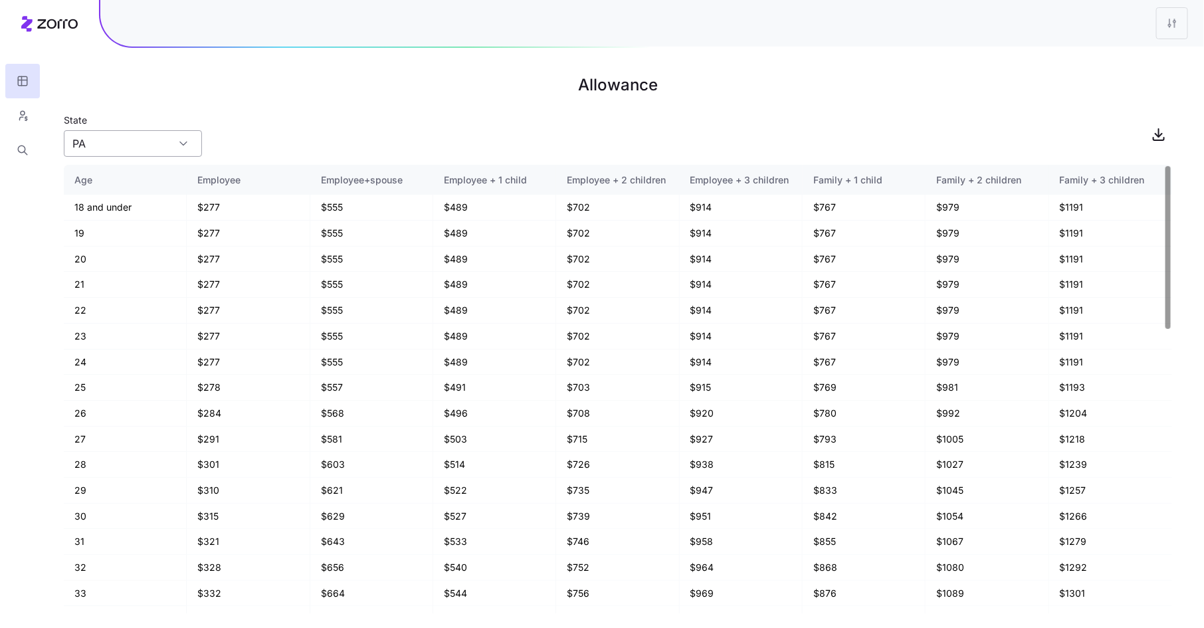
click at [154, 144] on input "PA" at bounding box center [133, 143] width 138 height 27
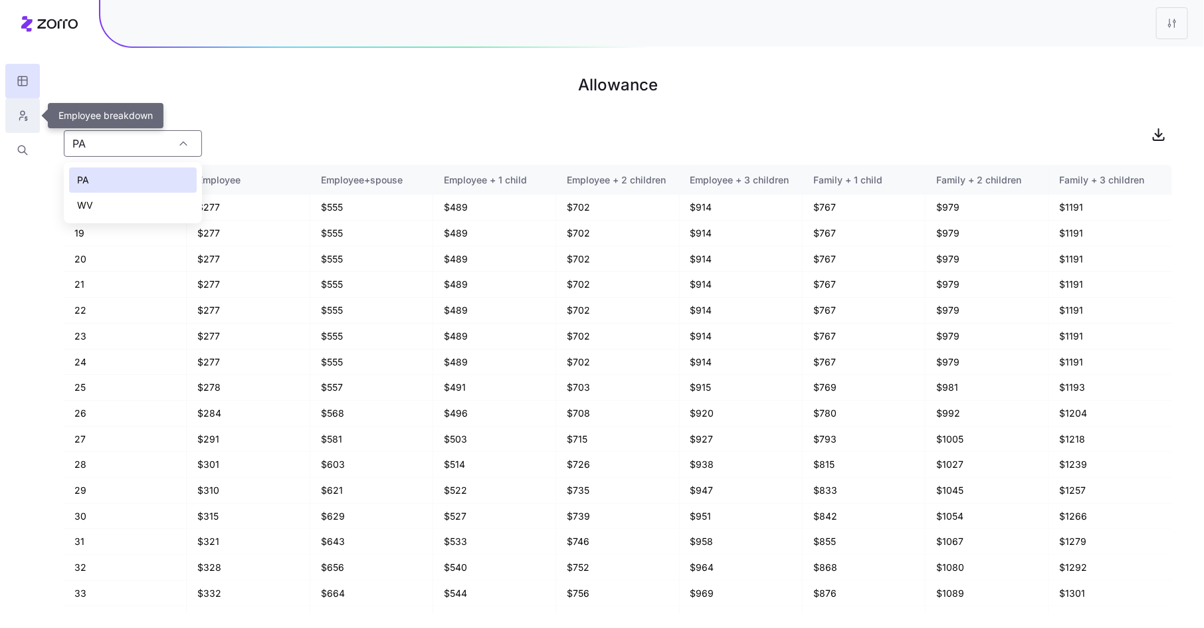
click at [15, 117] on button "button" at bounding box center [22, 115] width 35 height 35
